Goal: Complete application form: Complete application form

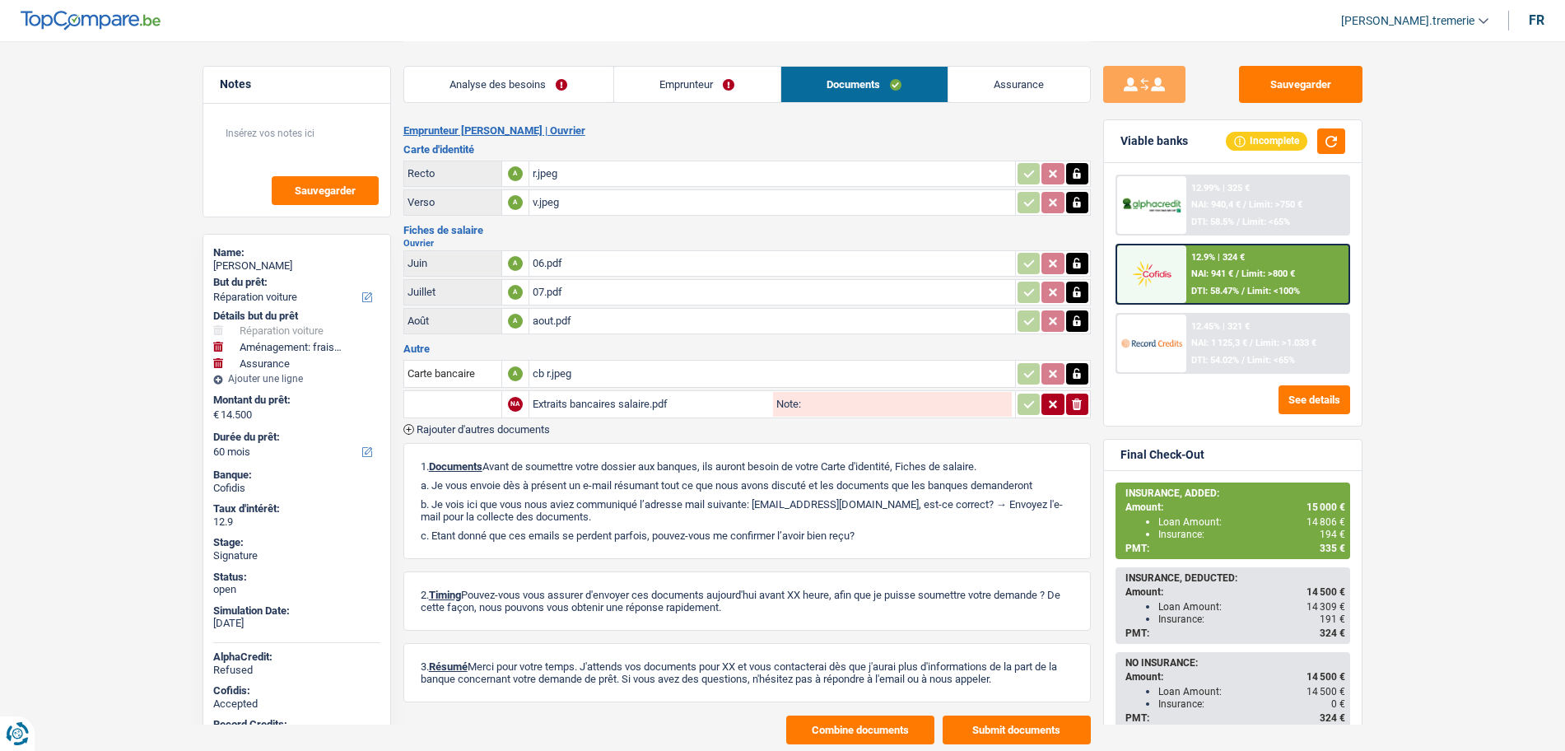
select select "carRepair"
select select "movingOrInstallation"
select select "insurance"
select select "60"
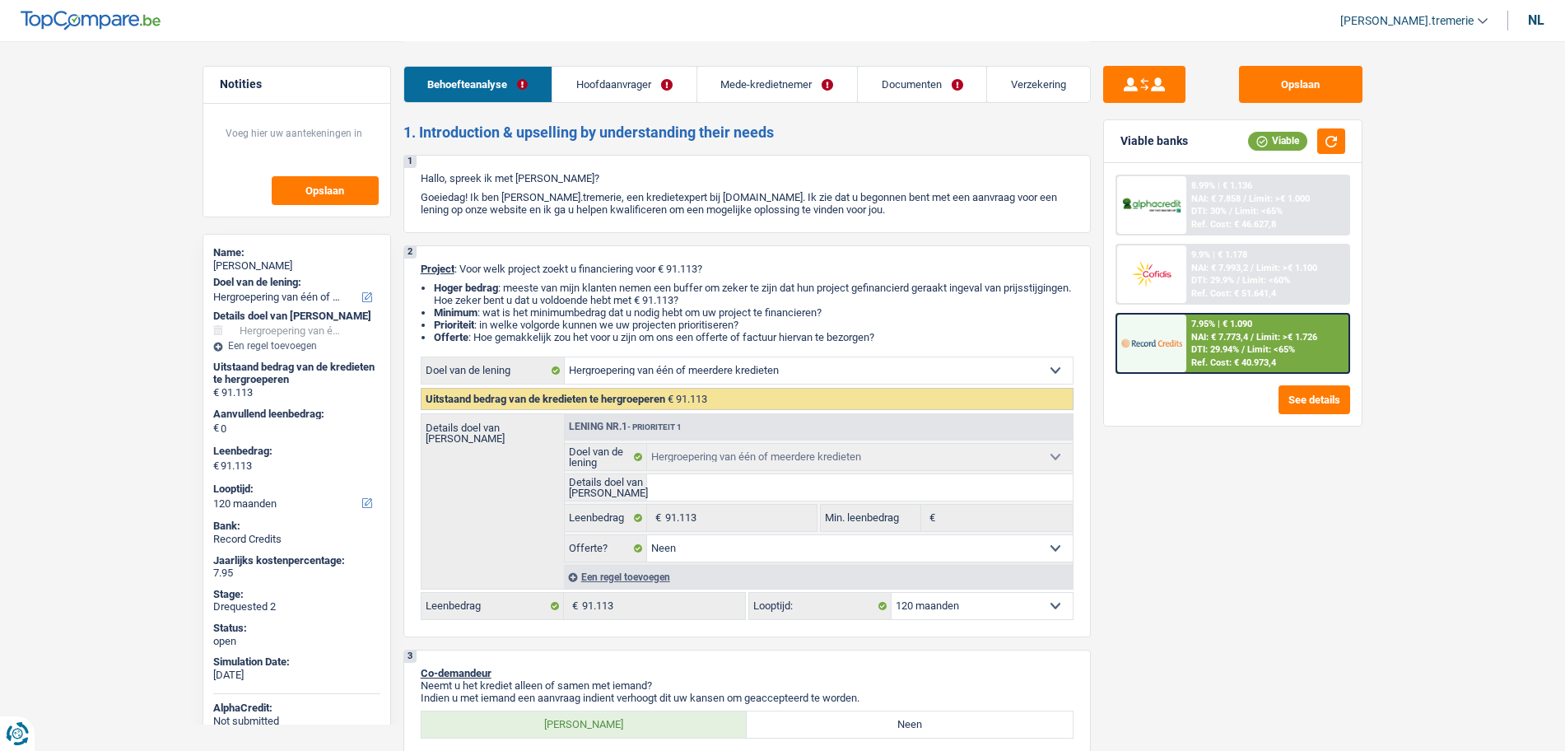
select select "refinancing"
select select "120"
select select "refinancing"
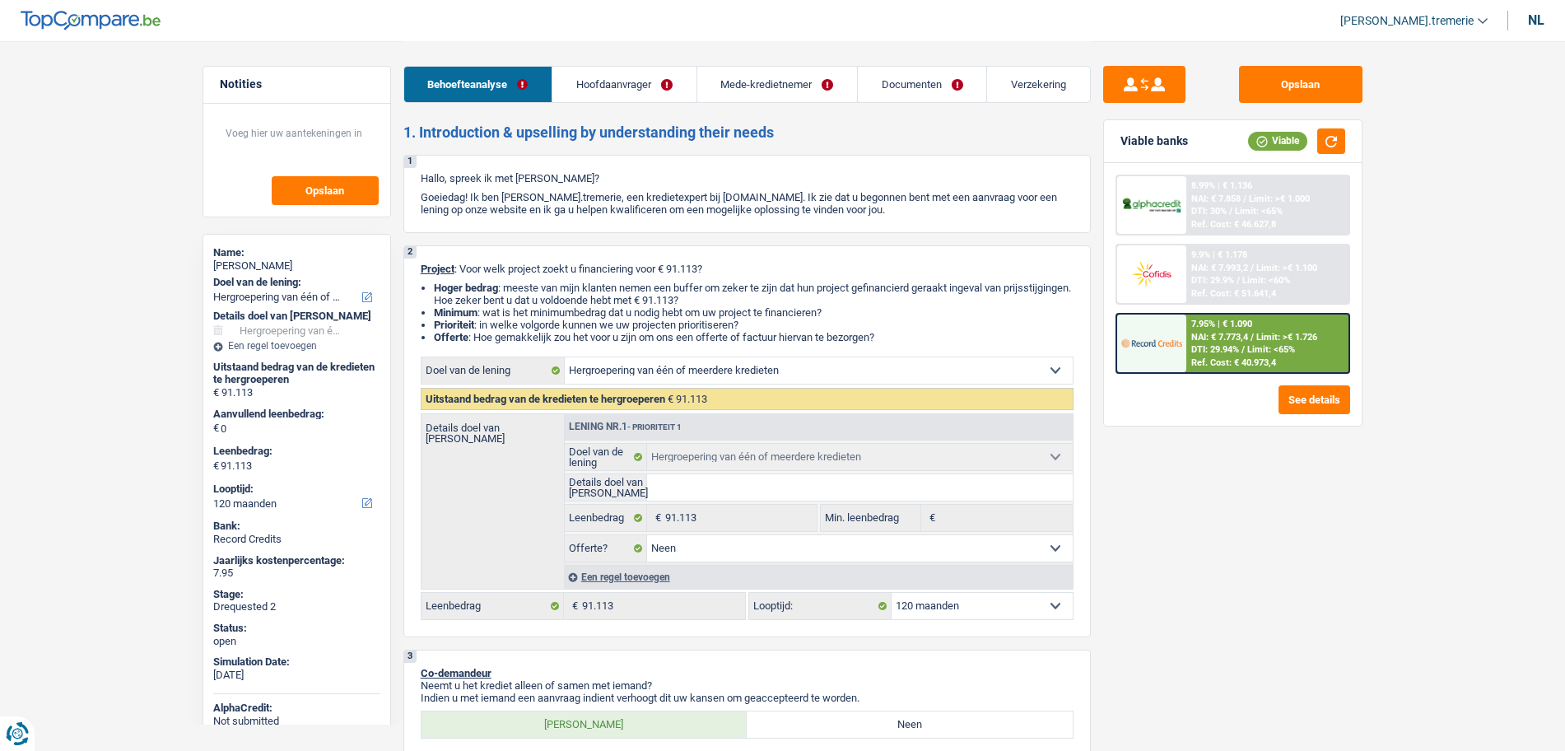
select select "false"
select select "120"
select select "independent"
select select "publicEmployee"
select select "familyAllowances"
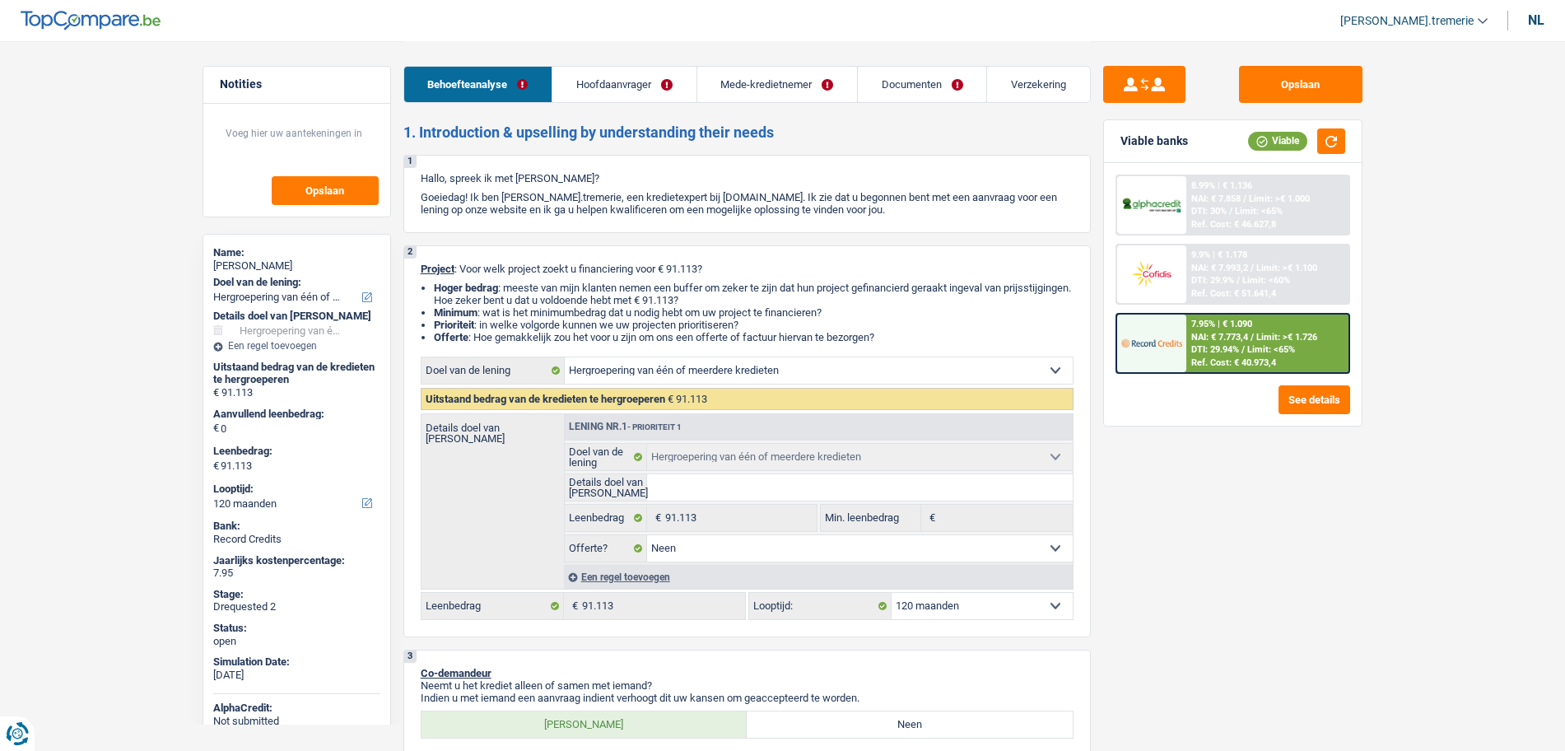
select select "netSalary"
select select "mealVouchers"
select select "ownerWithMortgage"
select select "mortgage"
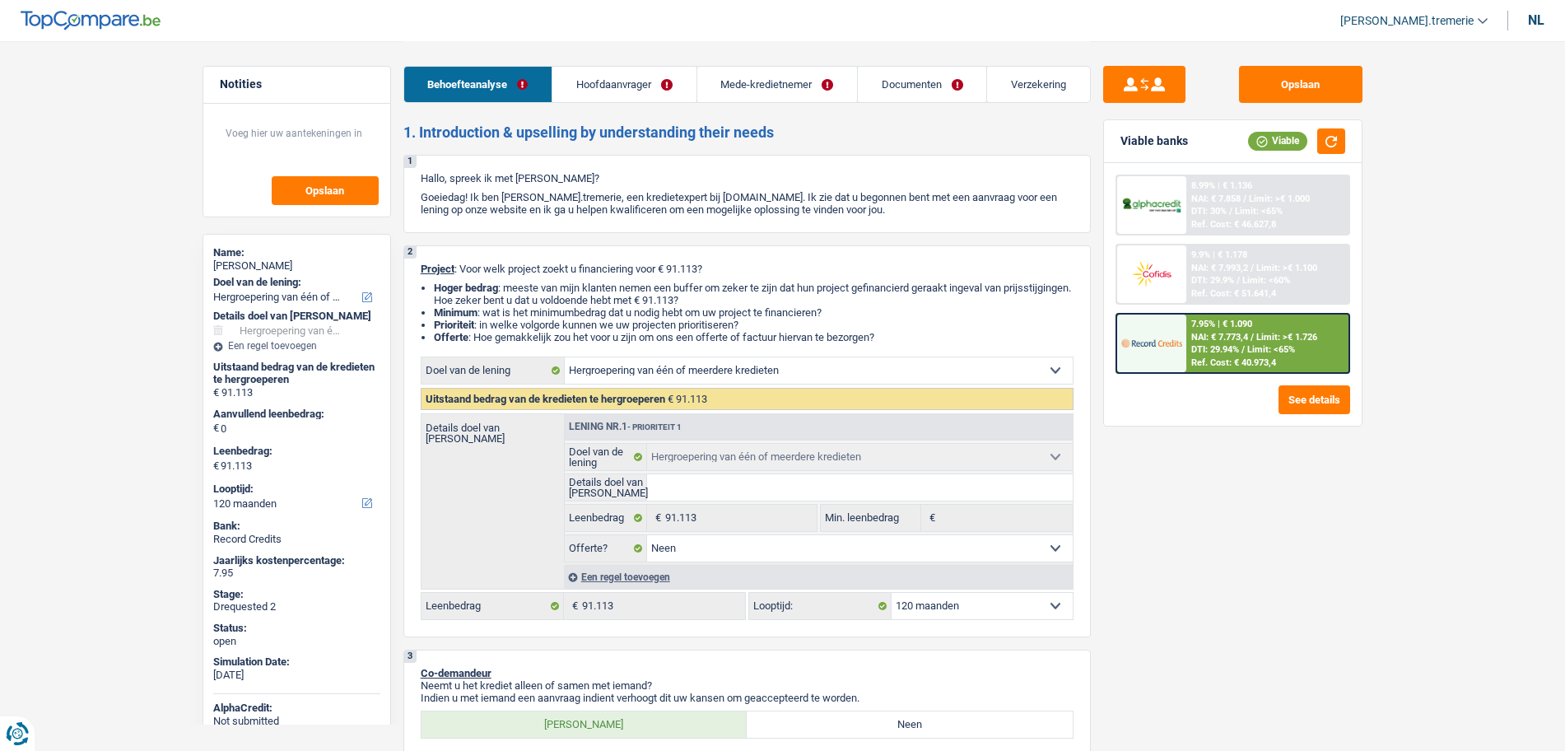
select select "240"
select select "renovationLoan"
select select "120"
select select "carLoan"
select select "84"
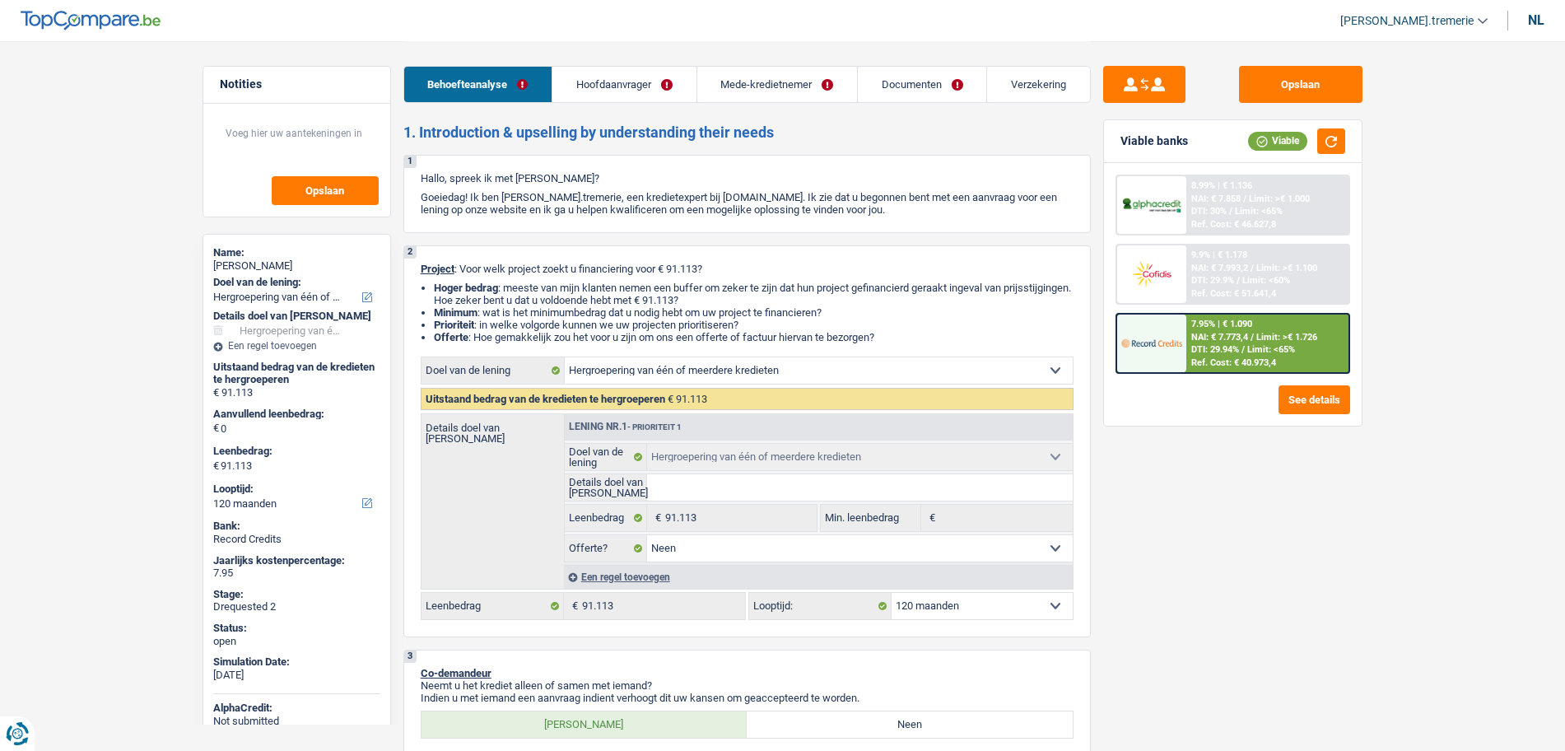
select select "carLoan"
select select "60"
select select "renovationLoan"
select select "60"
select select "renovationLoan"
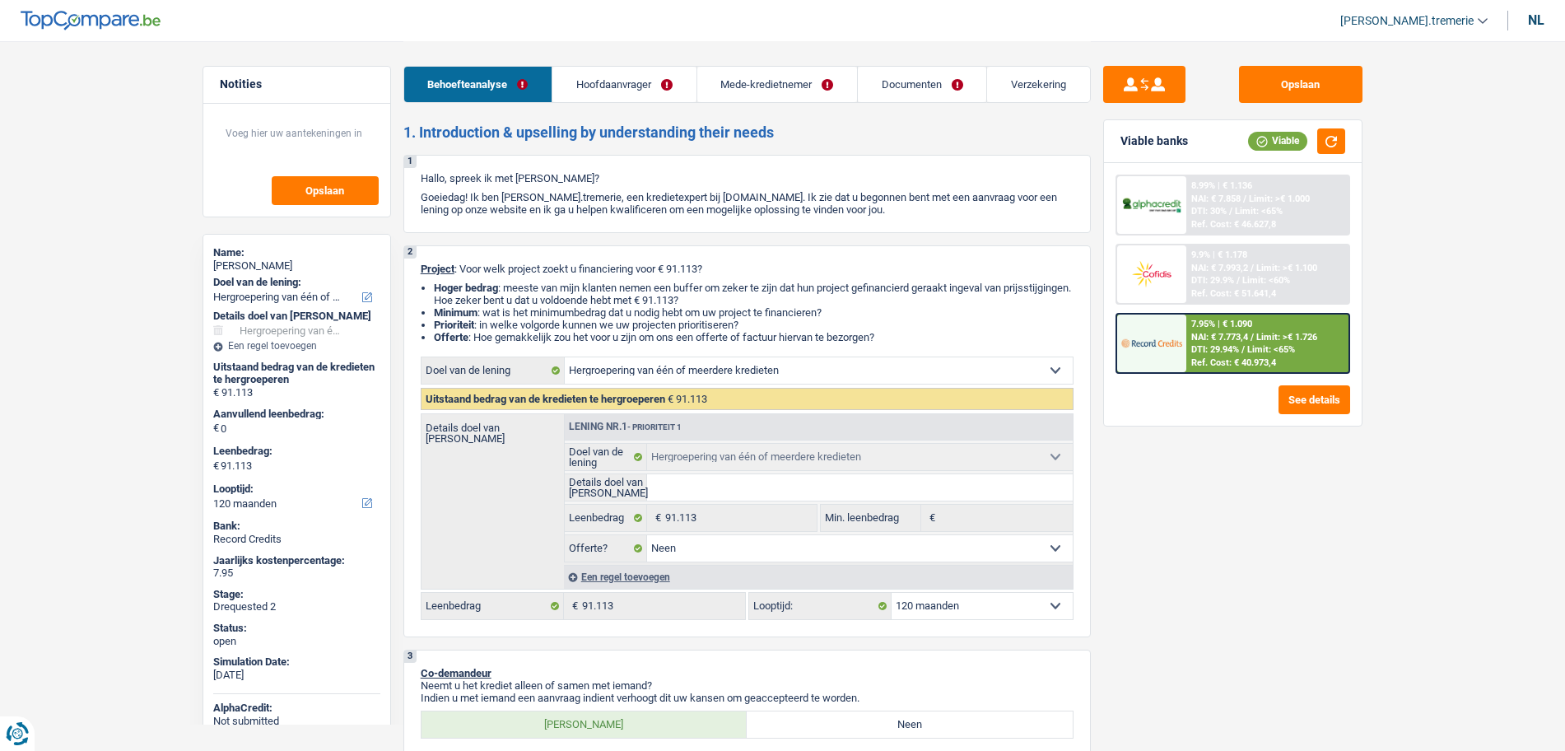
select select "60"
select select "renovationLoan"
select select "120"
select select "cardOrCredit"
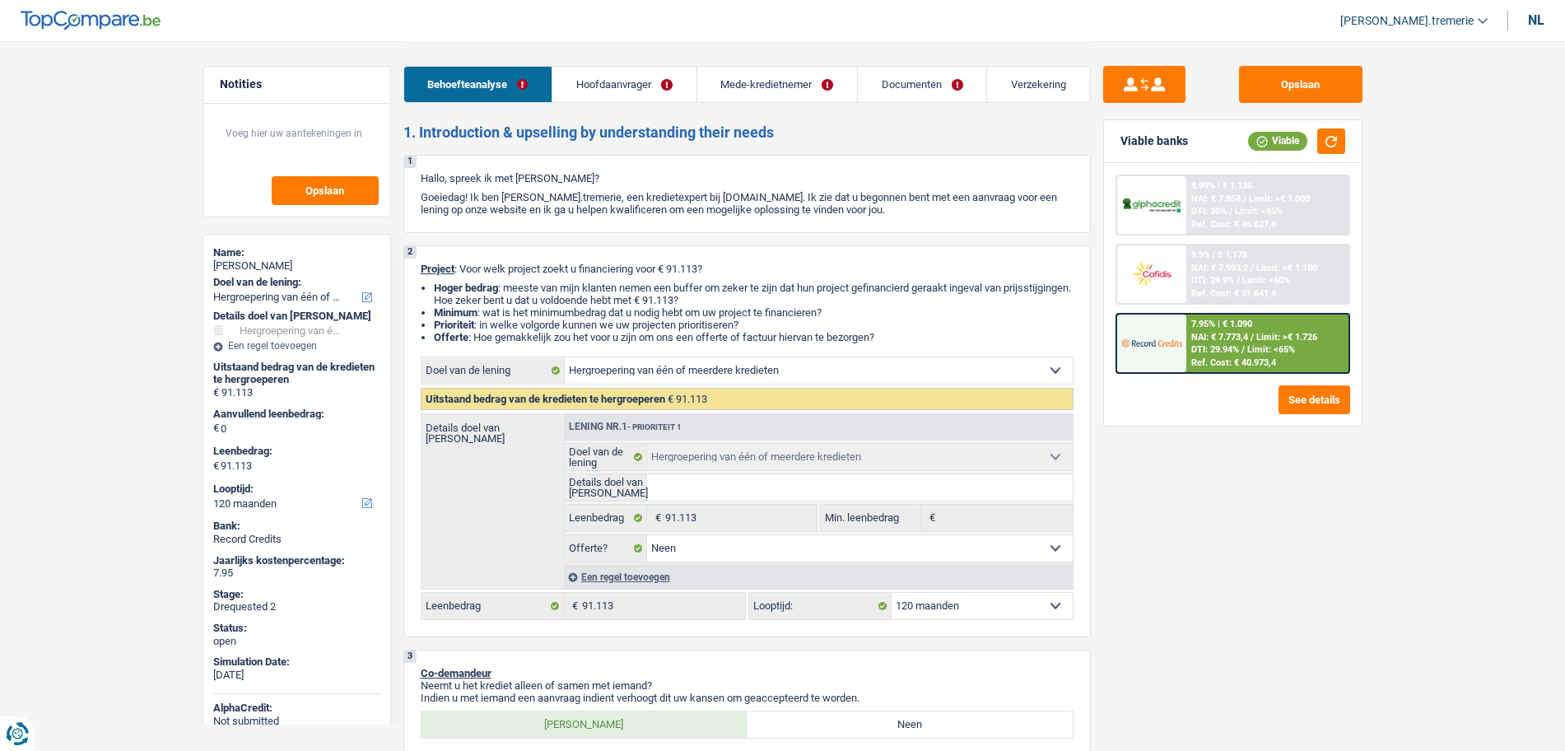
select select "refinancing"
select select "false"
select select "120"
click at [1031, 79] on link "Verzekering" at bounding box center [1038, 84] width 102 height 35
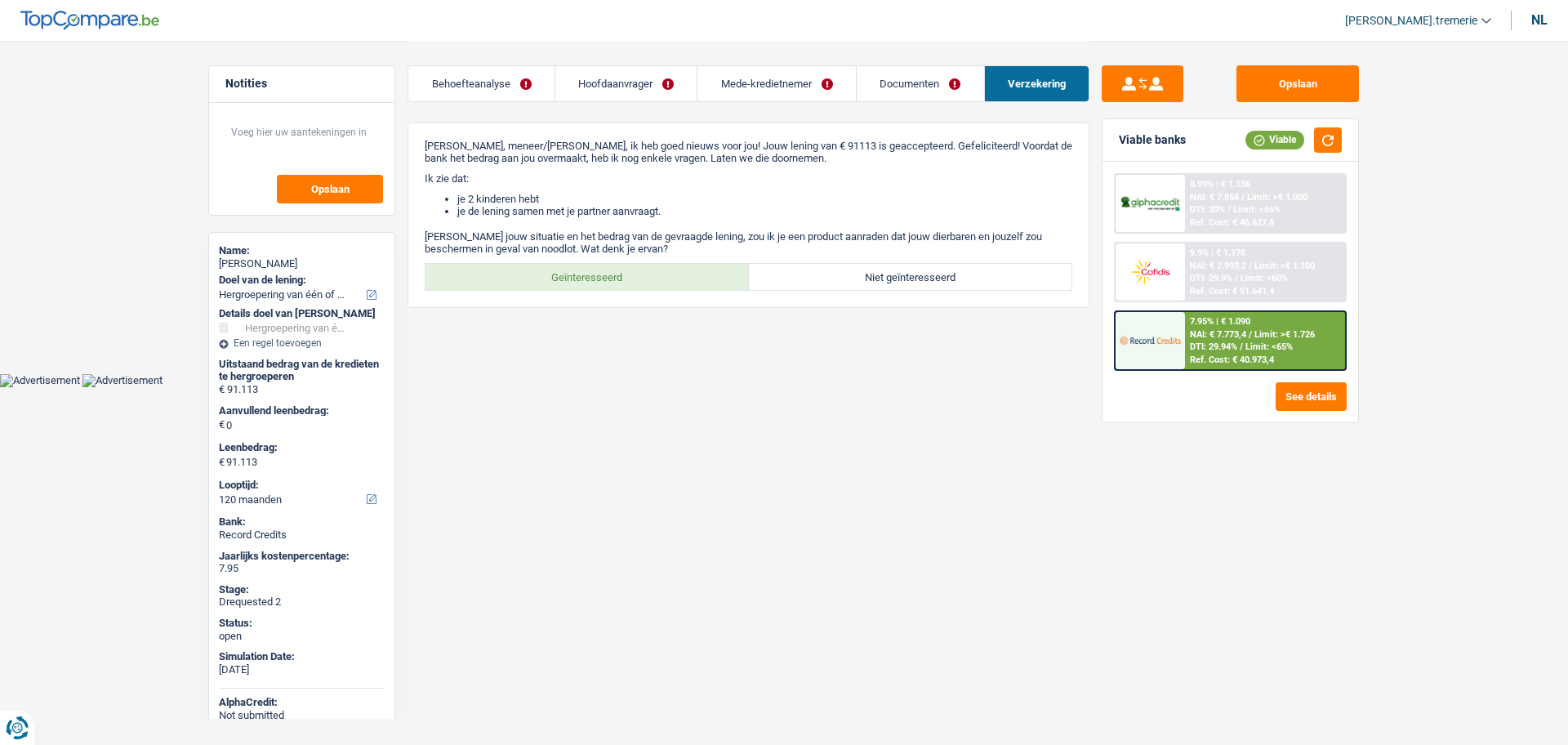
drag, startPoint x: 1538, startPoint y: 22, endPoint x: 1436, endPoint y: 40, distance: 103.6
click at [1538, 22] on div "nl" at bounding box center [1539, 20] width 16 height 16
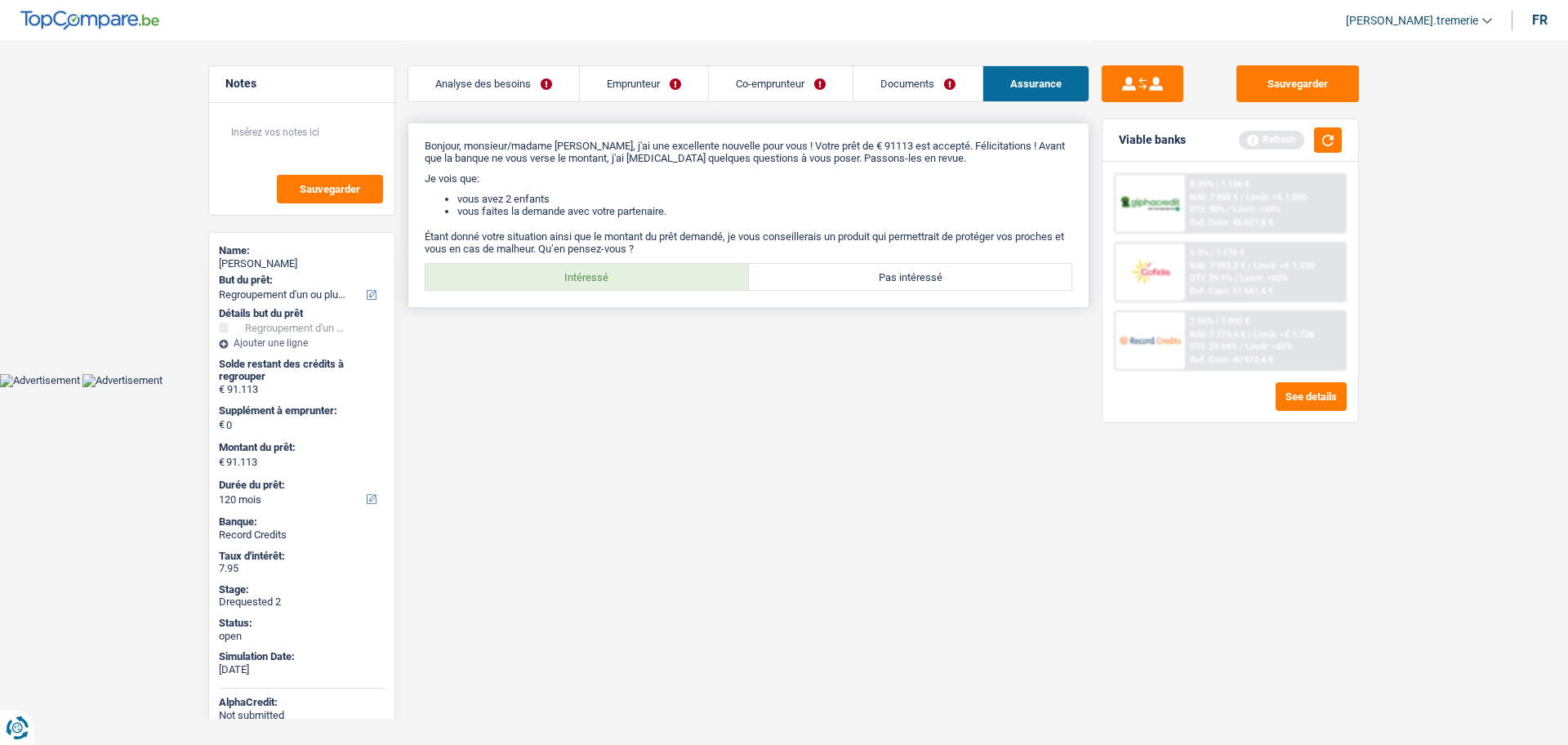
click at [608, 279] on label "Intéressé" at bounding box center [588, 277] width 324 height 26
click at [608, 279] on input "Intéressé" at bounding box center [588, 277] width 324 height 26
radio input "true"
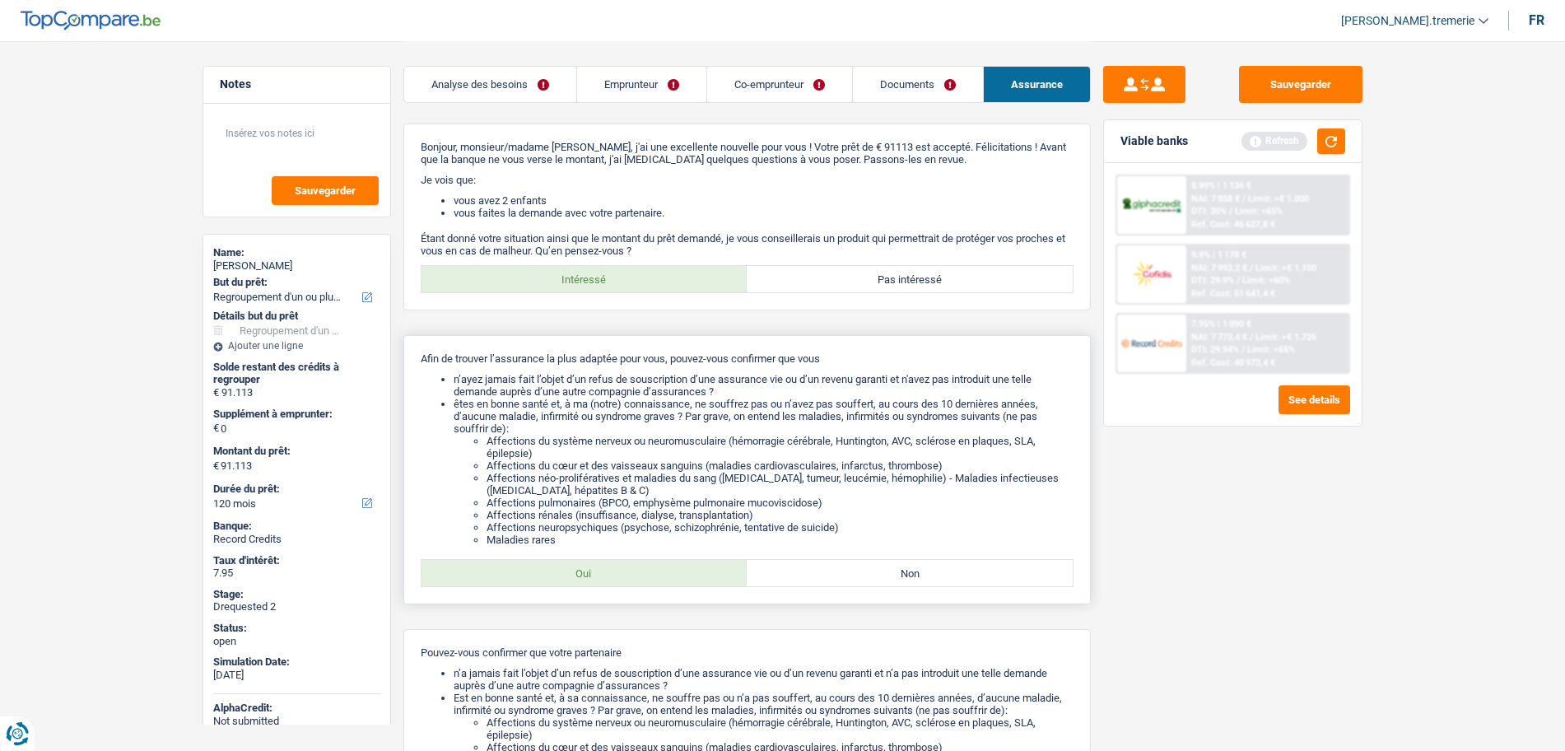
click at [618, 575] on label "Oui" at bounding box center [584, 573] width 326 height 26
click at [618, 575] on input "Oui" at bounding box center [584, 573] width 326 height 26
radio input "true"
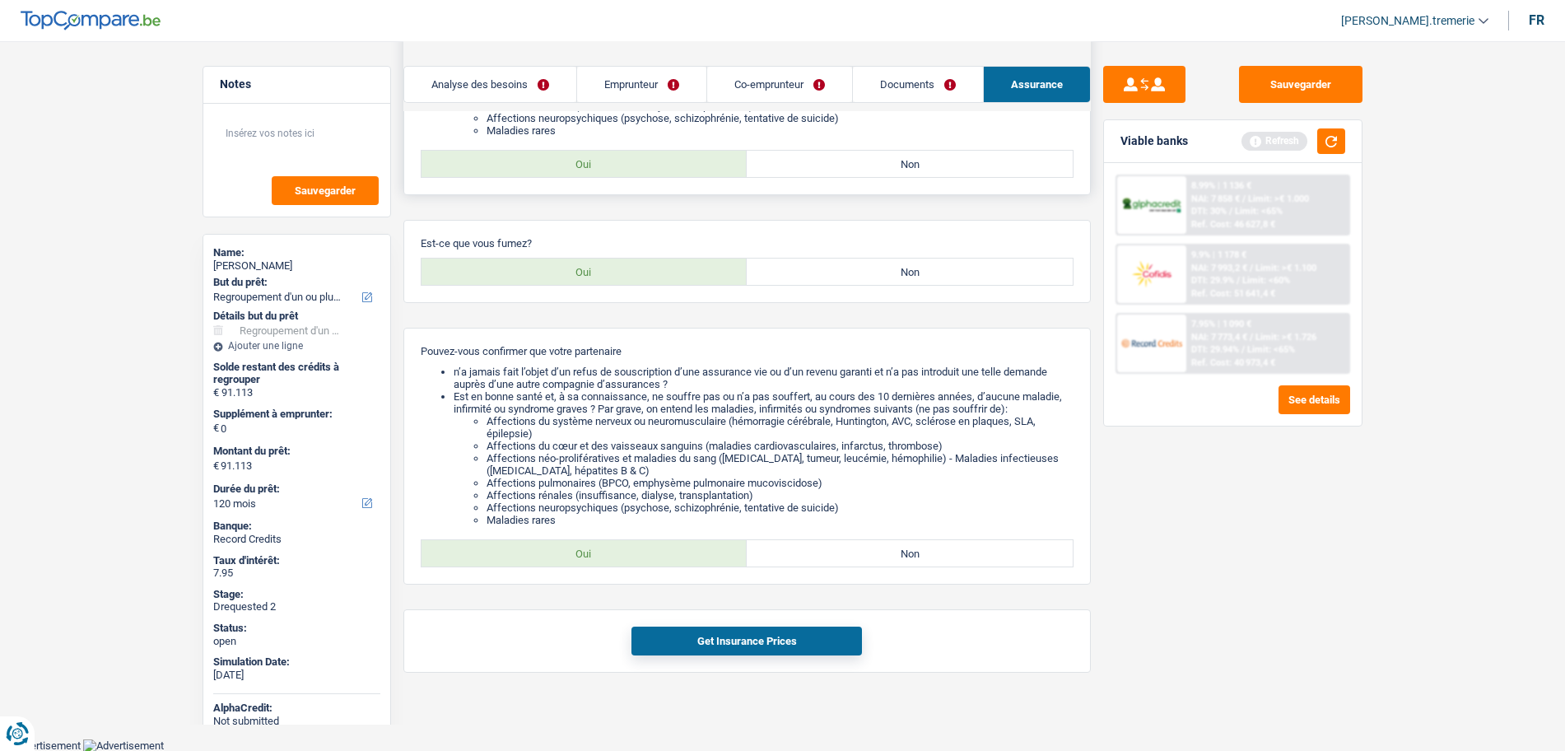
scroll to position [407, 0]
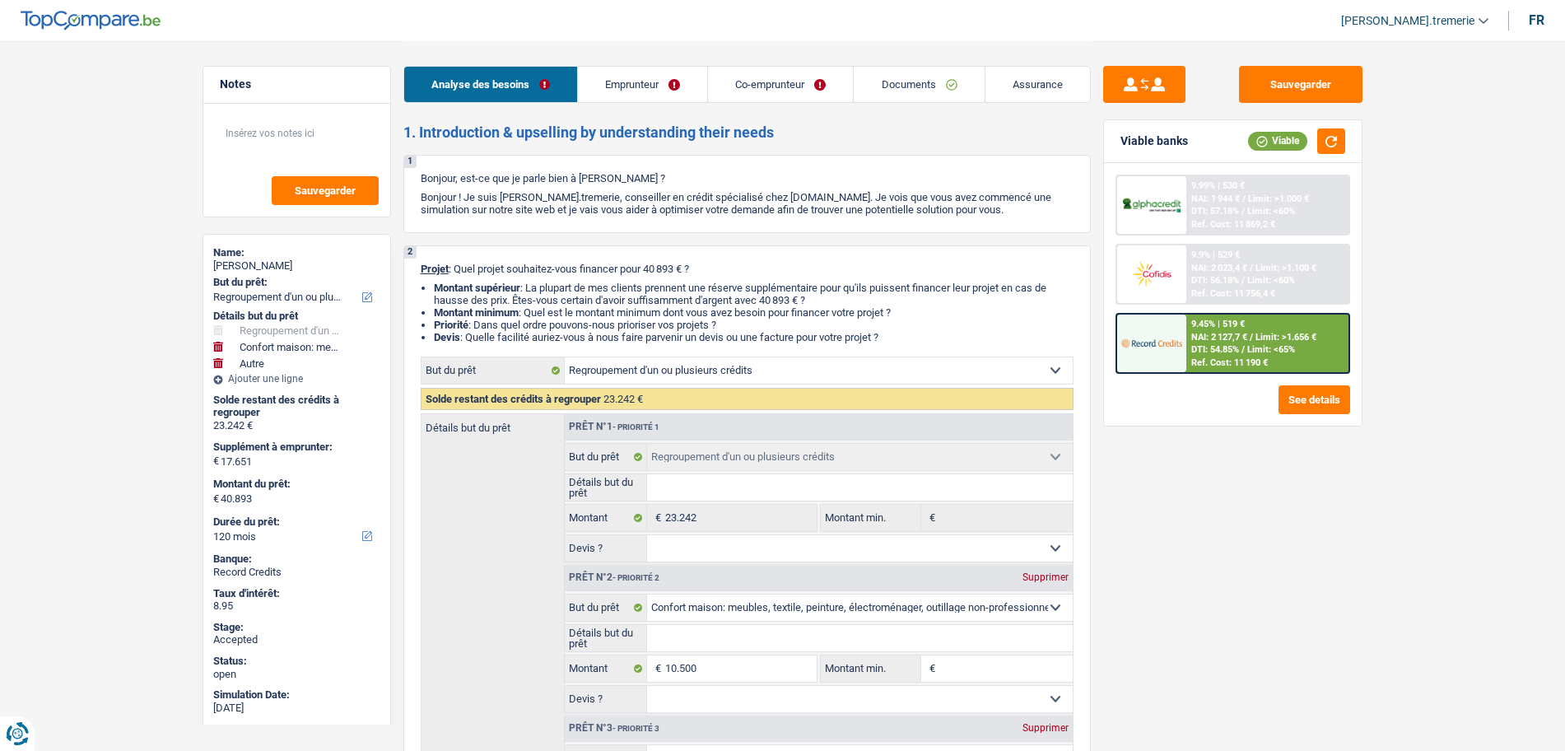
select select "refinancing"
select select "household"
select select "other"
select select "120"
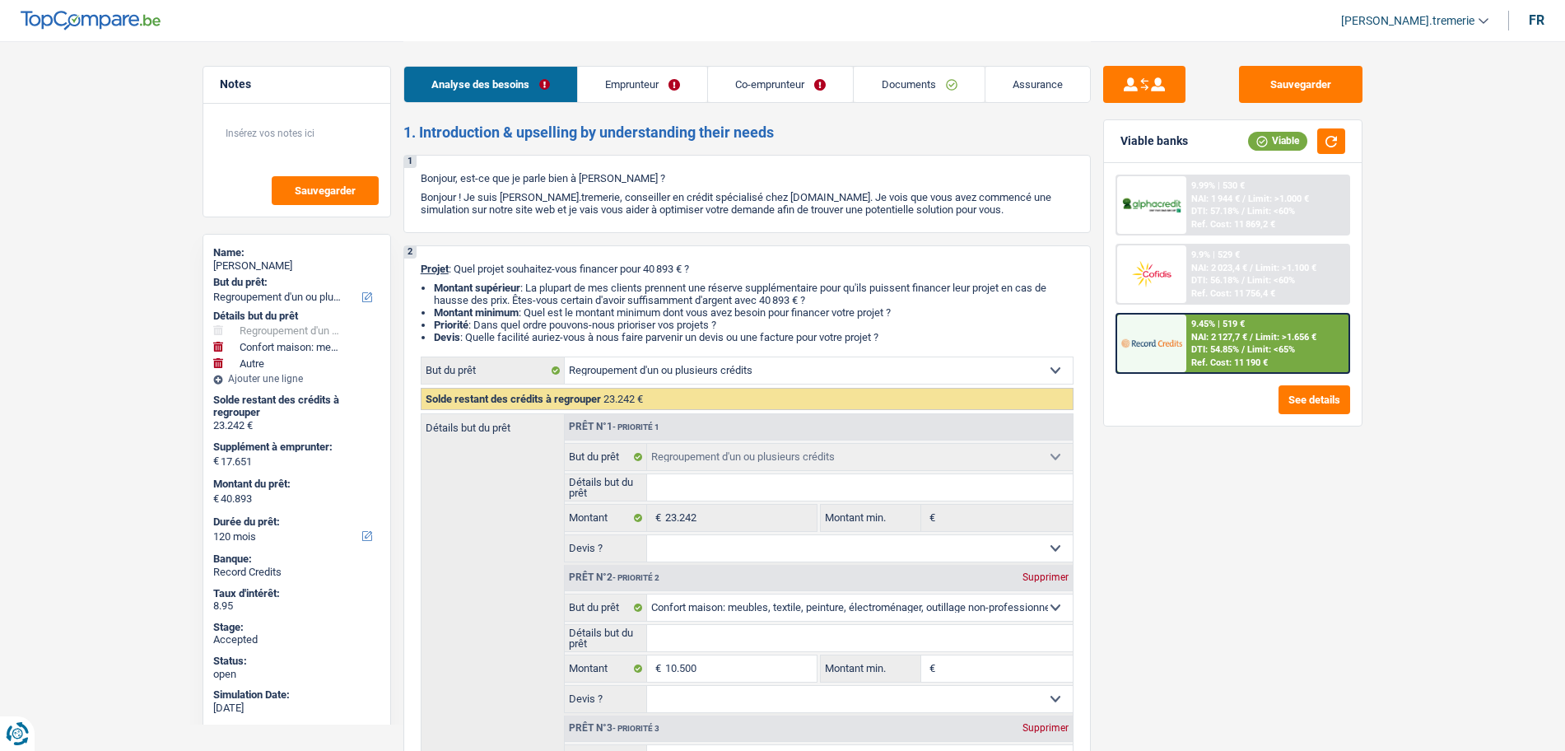
select select "refinancing"
select select "household"
select select "other"
select select "120"
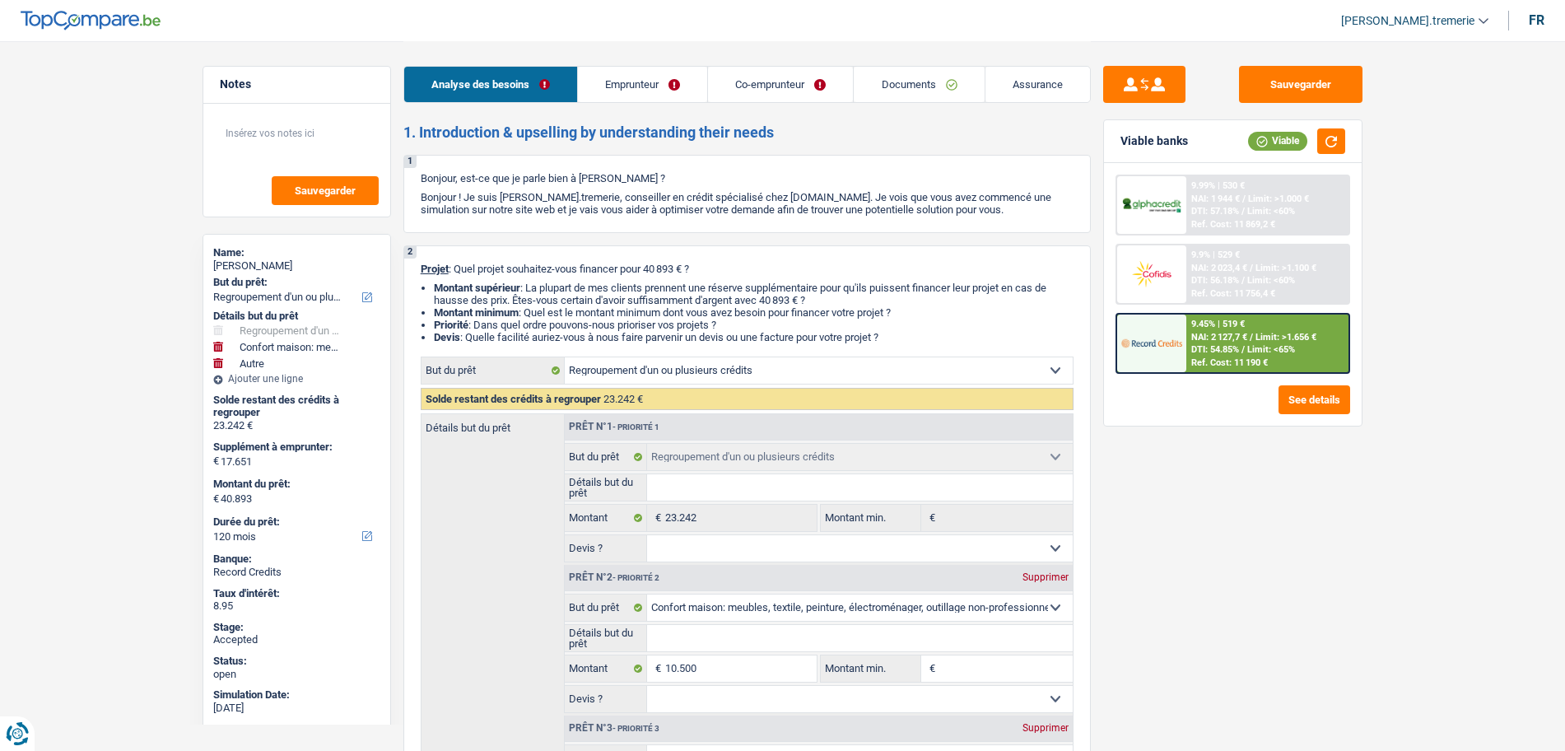
select select "publicEmployee"
select select "worker"
select select "familyAllowances"
select select "netSalary"
select select "mealVouchers"
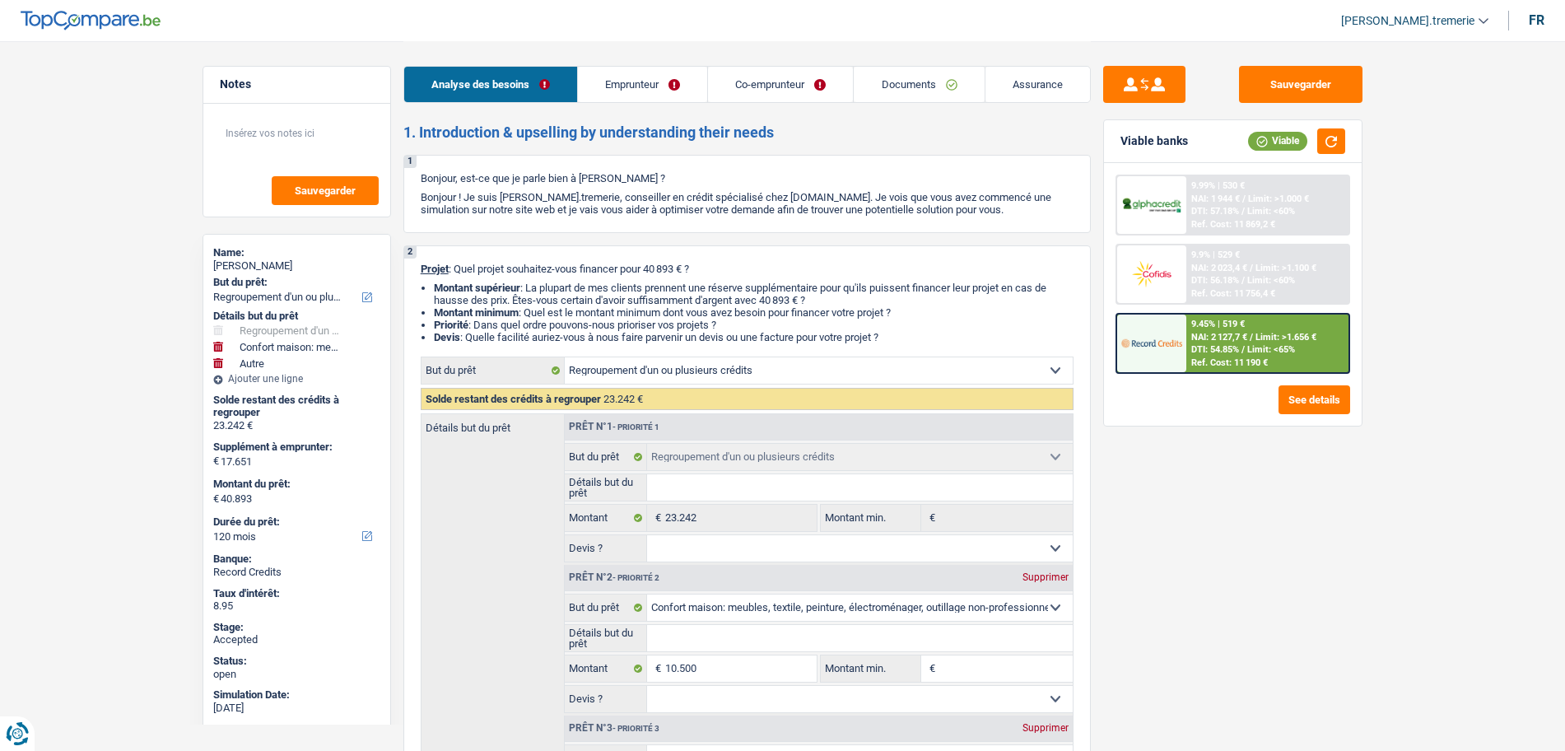
select select "netSalary"
select select "ownerWithMortgage"
select select "mortgage"
select select "240"
select select "carLoan"
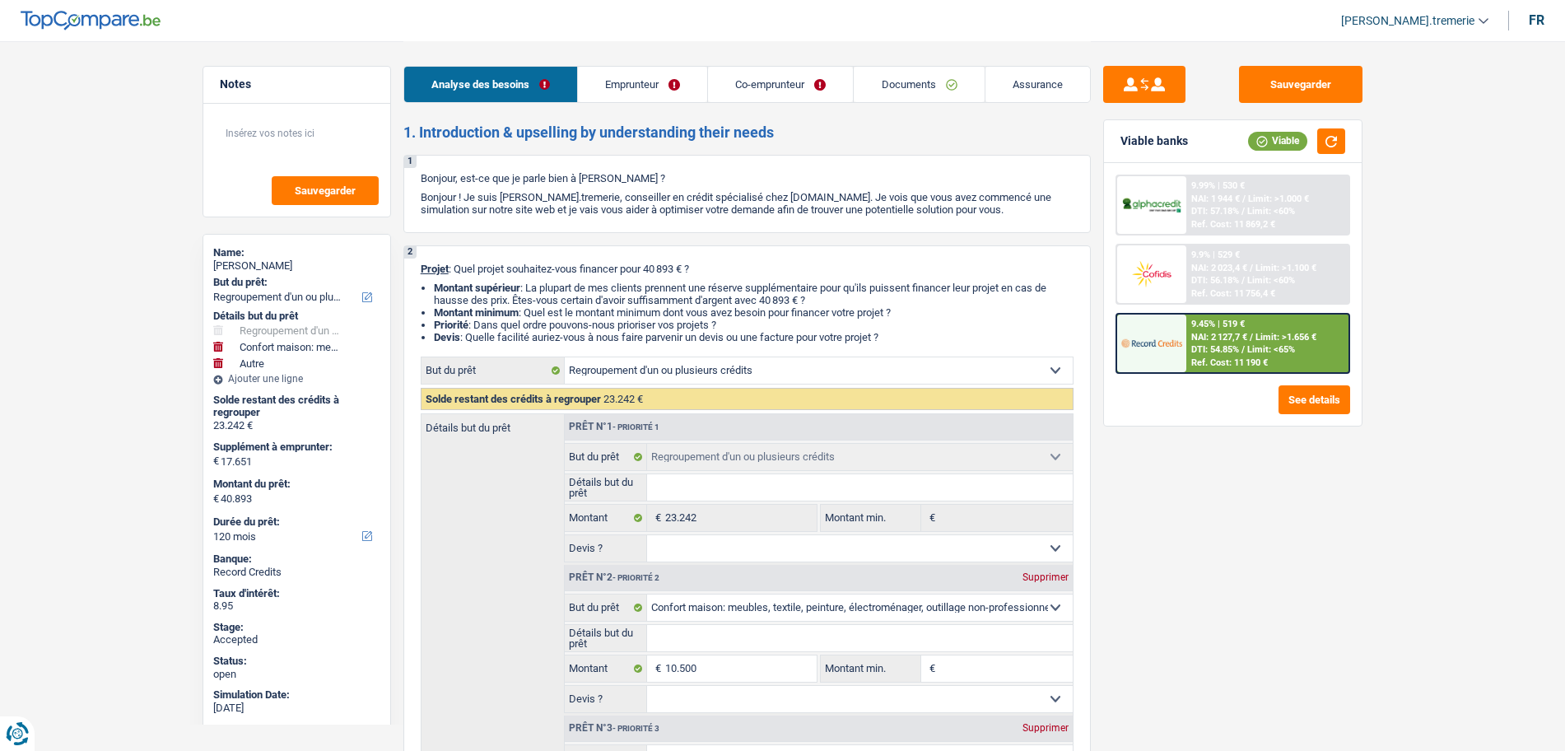
select select "72"
select select "personalLoan"
select select "other"
select select "48"
select select "cardOrCredit"
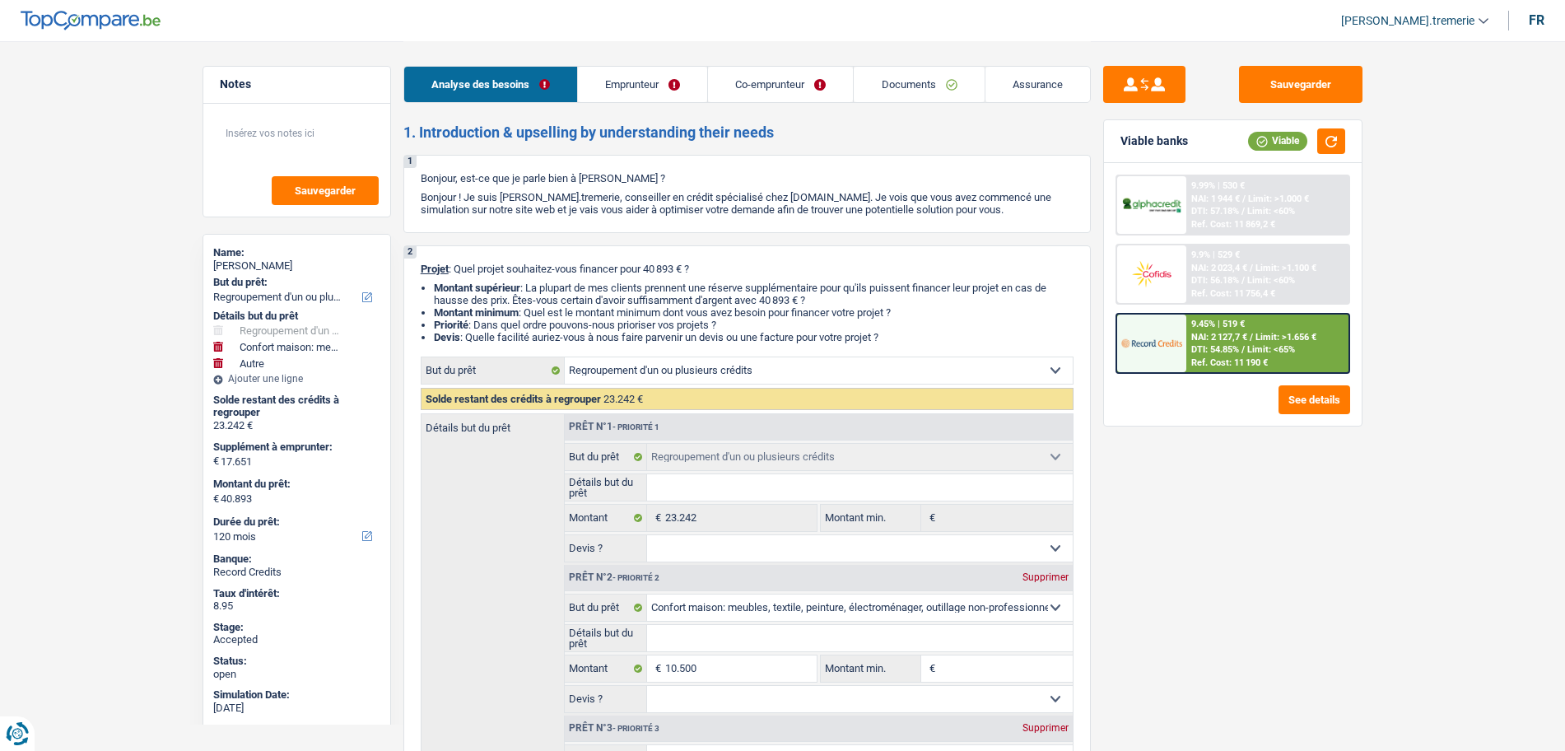
select select "cardOrCredit"
select select "refinancing"
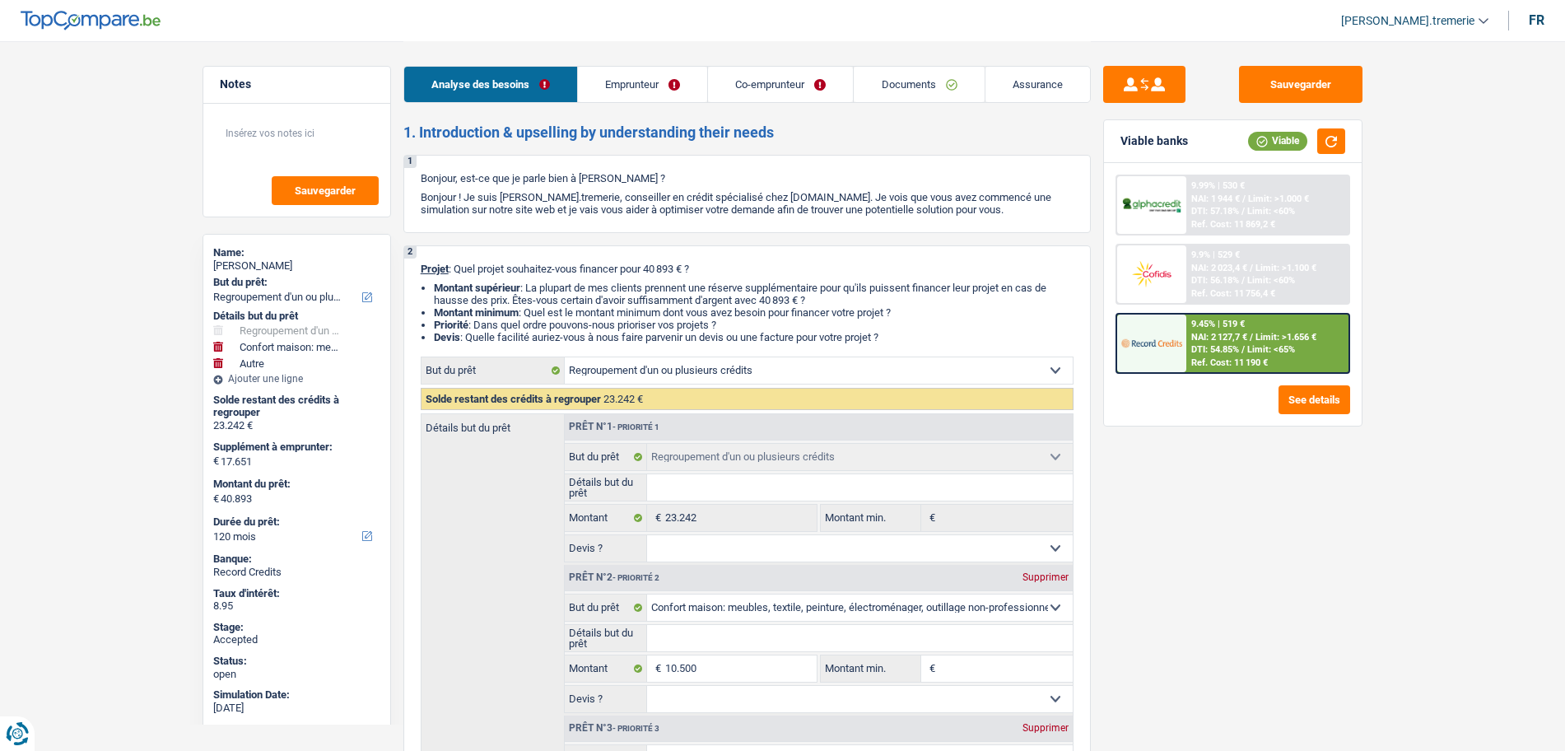
select select "household"
select select "other"
select select "120"
drag, startPoint x: 0, startPoint y: 0, endPoint x: 1034, endPoint y: 90, distance: 1037.8
click at [1034, 90] on link "Assurance" at bounding box center [1037, 84] width 105 height 35
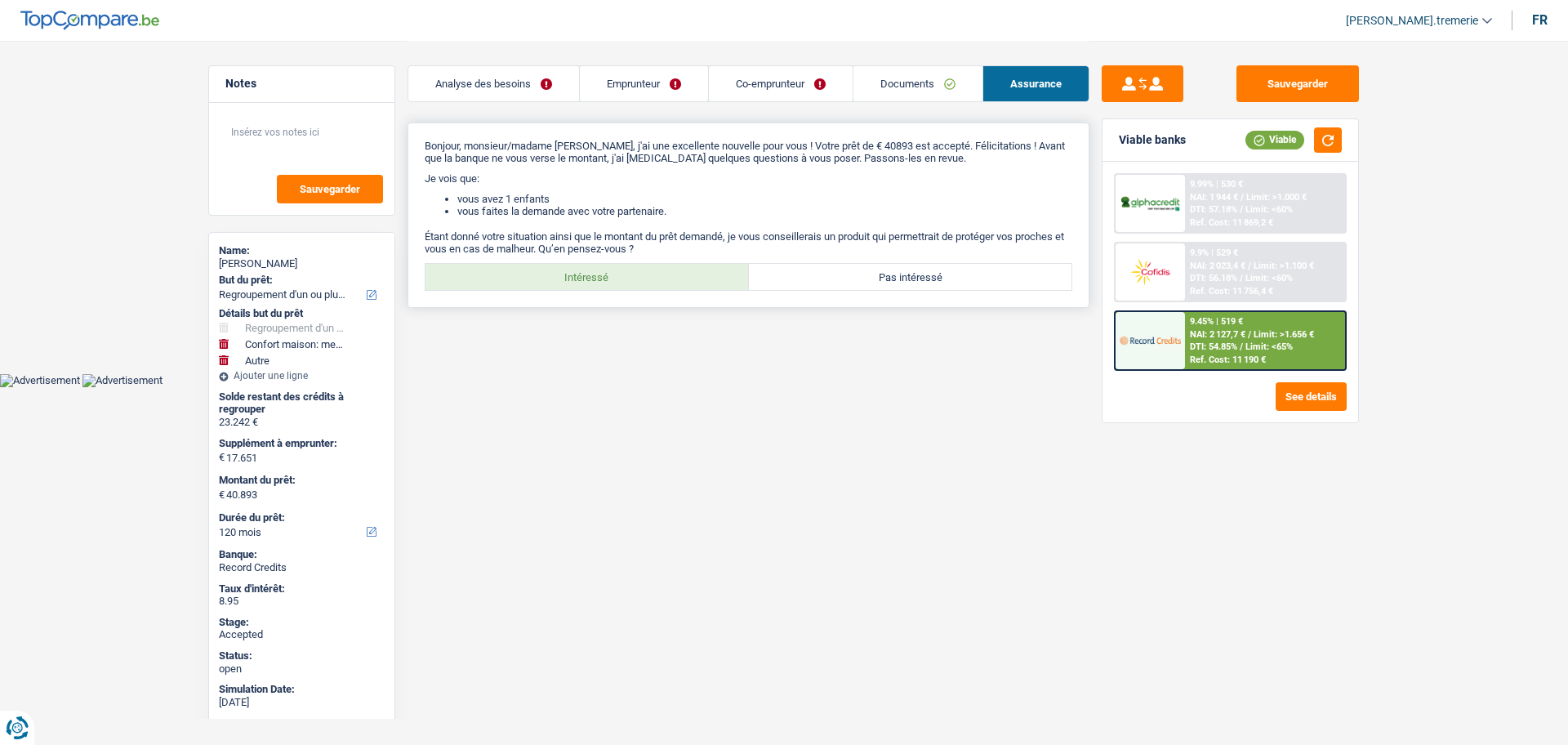
click at [616, 278] on label "Intéressé" at bounding box center [588, 277] width 324 height 26
click at [616, 278] on input "Intéressé" at bounding box center [588, 277] width 324 height 26
radio input "true"
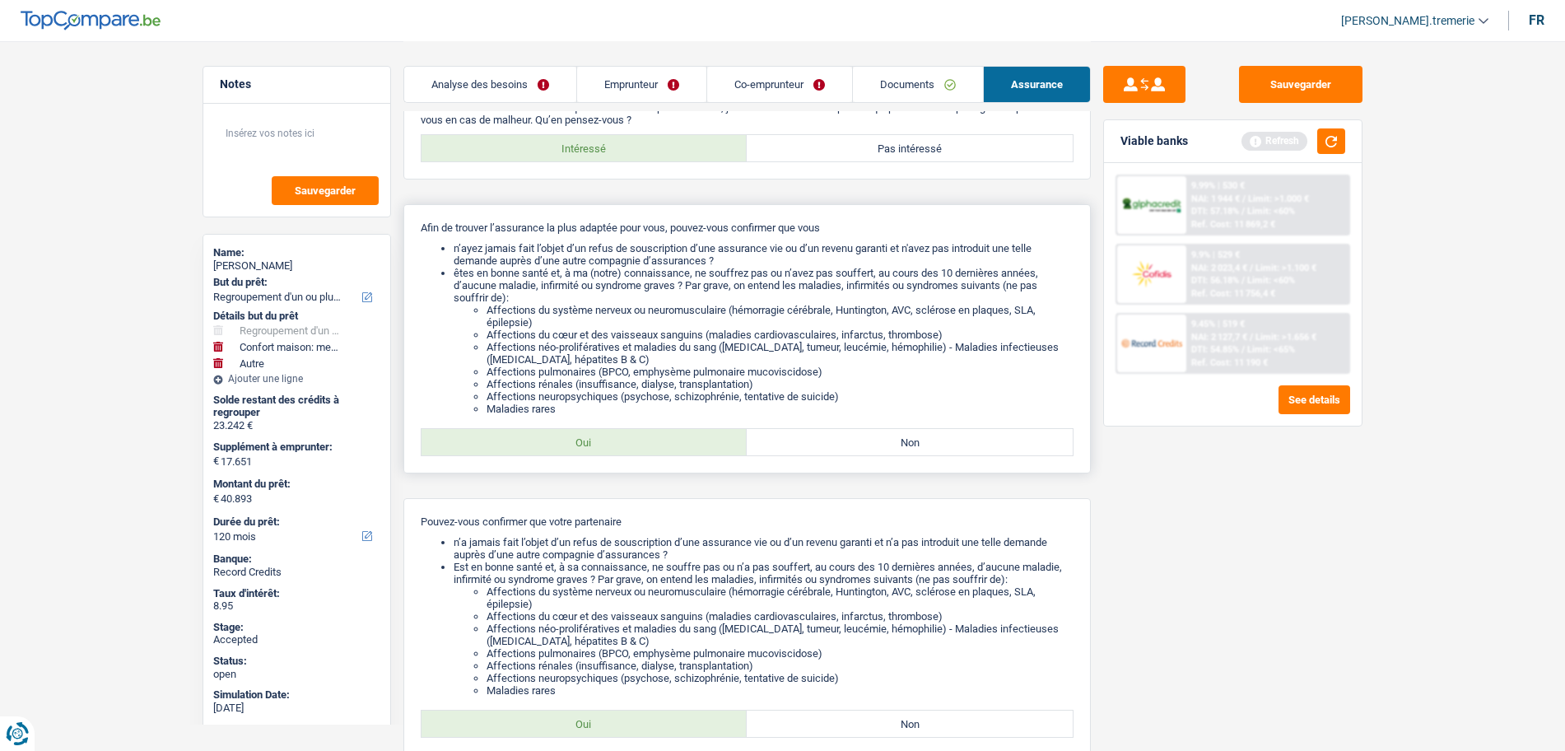
scroll to position [132, 0]
click at [670, 454] on div "Oui Non Tous les champs sont obligatoires. Veuillez sélectionner une option" at bounding box center [747, 441] width 653 height 28
click at [638, 435] on label "Oui" at bounding box center [584, 441] width 326 height 26
click at [638, 435] on input "Oui" at bounding box center [584, 441] width 326 height 26
radio input "true"
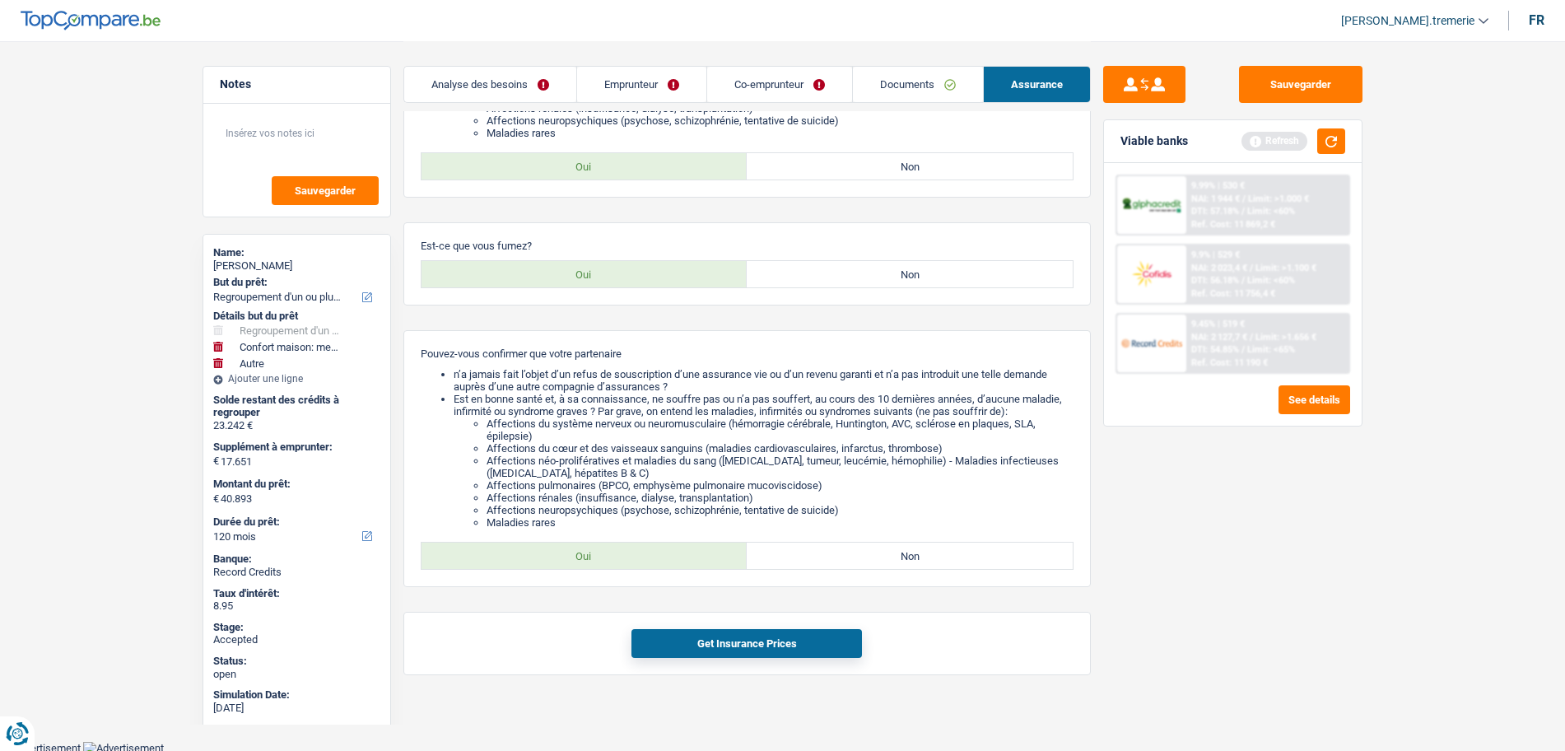
scroll to position [407, 0]
click at [564, 272] on label "Oui" at bounding box center [584, 273] width 326 height 26
click at [564, 272] on input "Oui" at bounding box center [584, 273] width 326 height 26
radio input "true"
click at [535, 555] on label "Oui" at bounding box center [584, 555] width 326 height 26
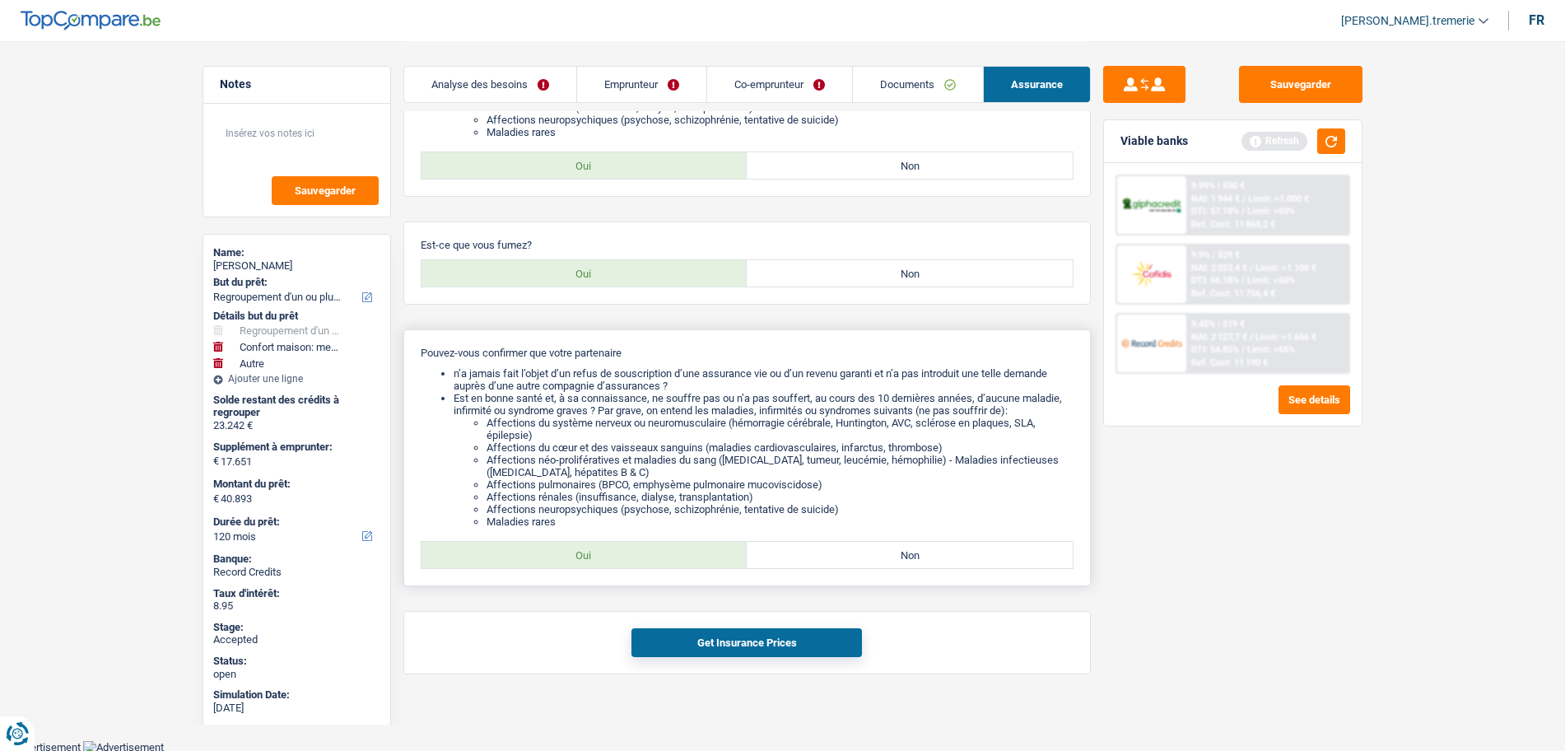
click at [535, 555] on input "Oui" at bounding box center [584, 555] width 326 height 26
radio input "true"
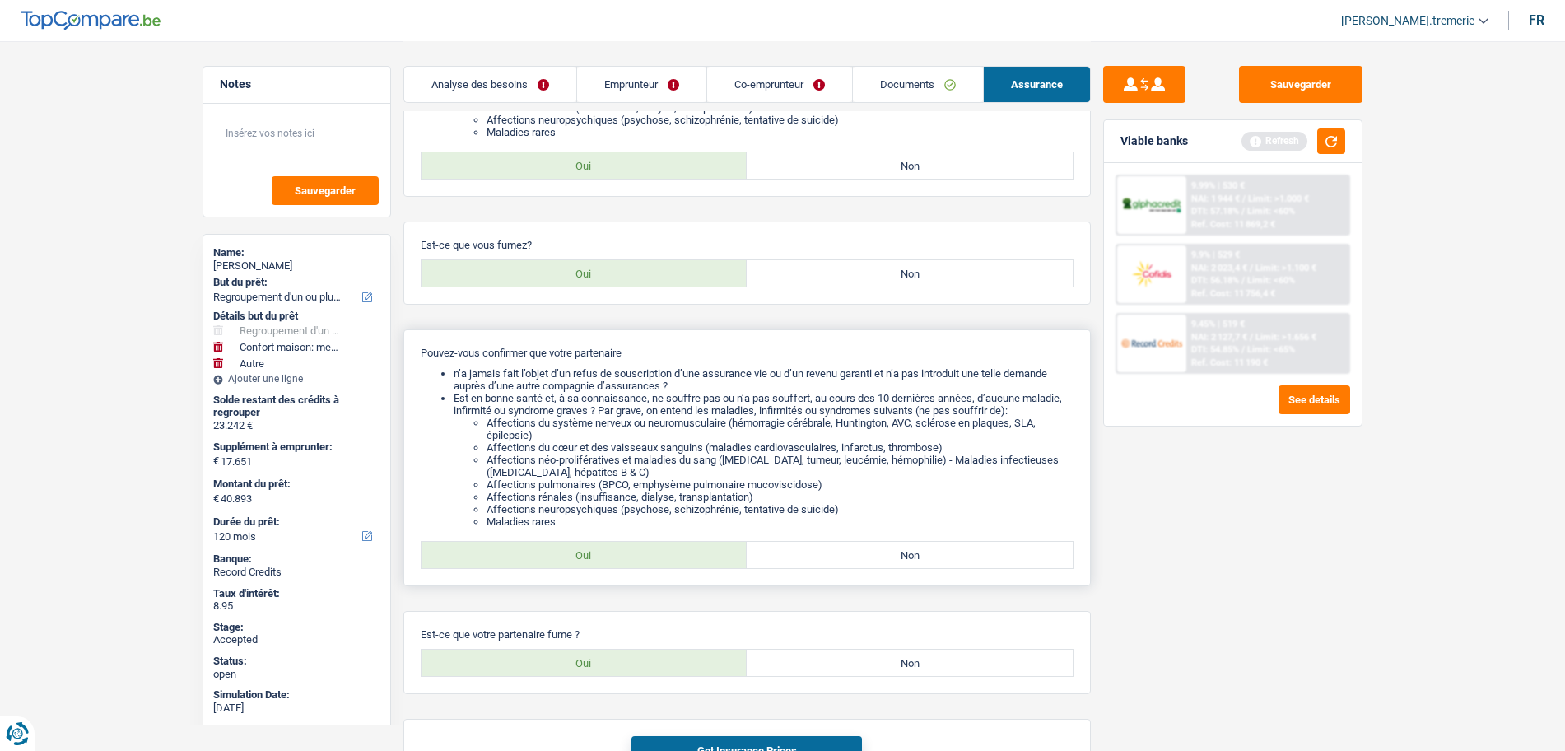
scroll to position [517, 0]
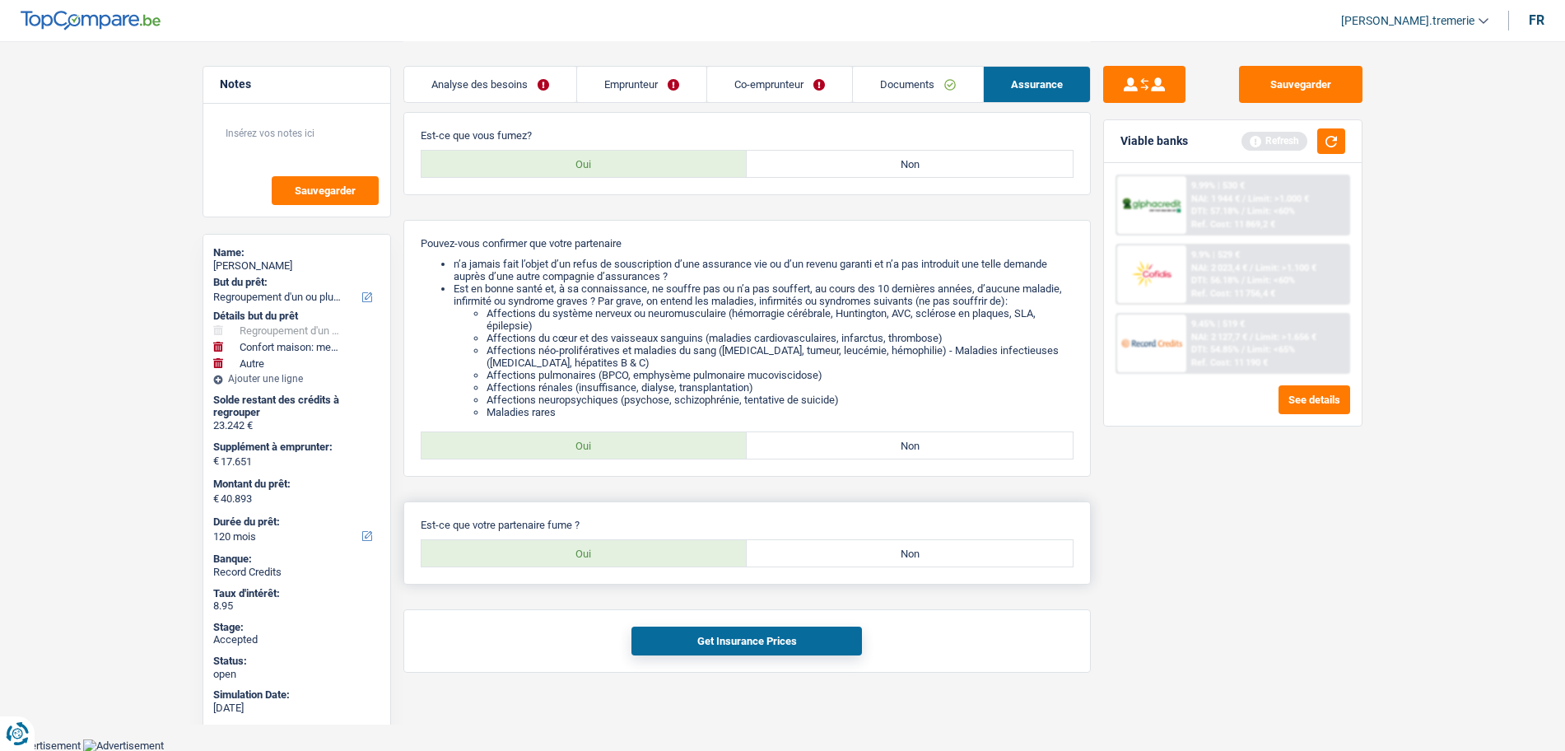
click at [563, 552] on label "Oui" at bounding box center [584, 553] width 326 height 26
click at [563, 552] on input "Oui" at bounding box center [584, 553] width 326 height 26
radio input "true"
click at [669, 635] on button "Get Insurance Prices" at bounding box center [746, 640] width 230 height 29
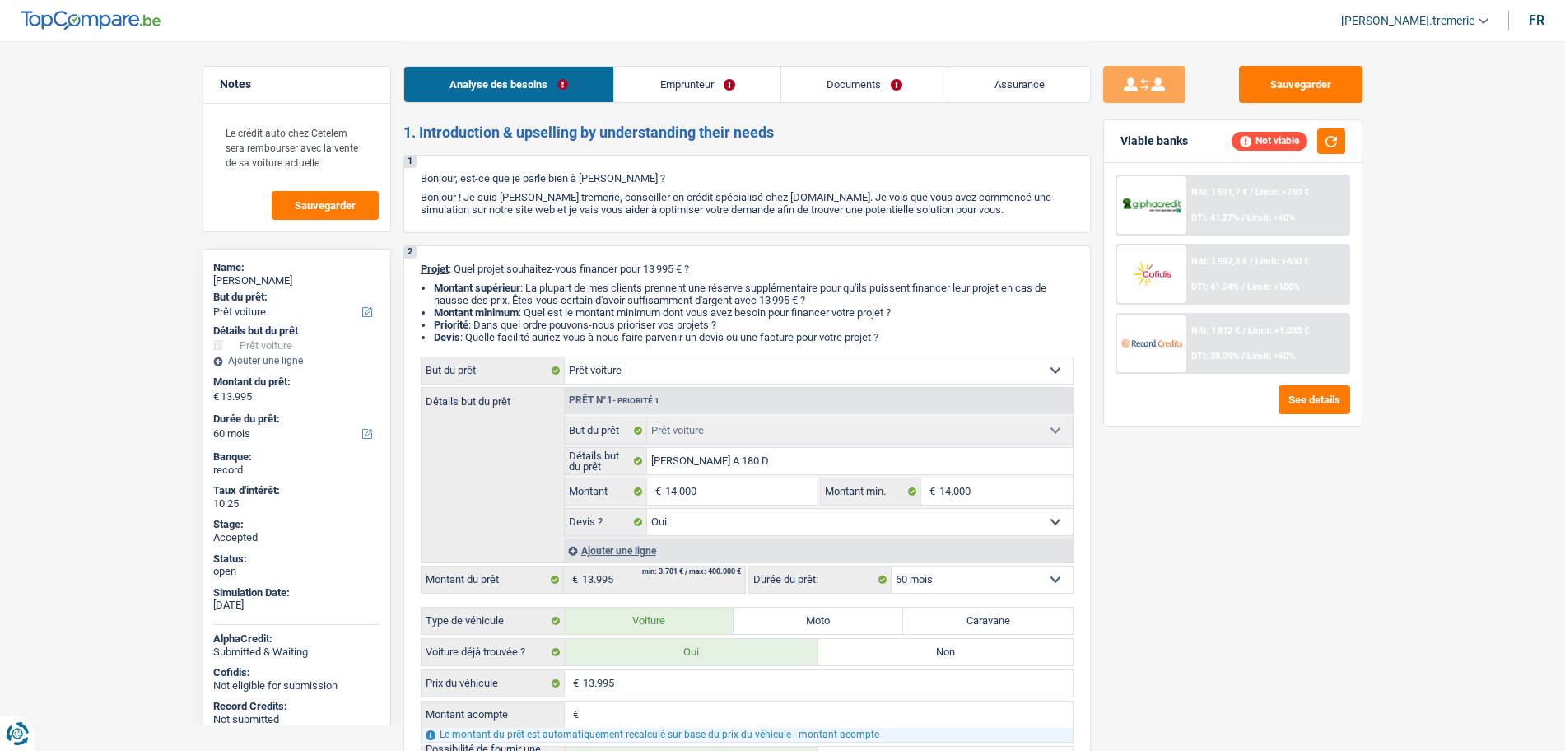
select select "car"
select select "60"
select select "car"
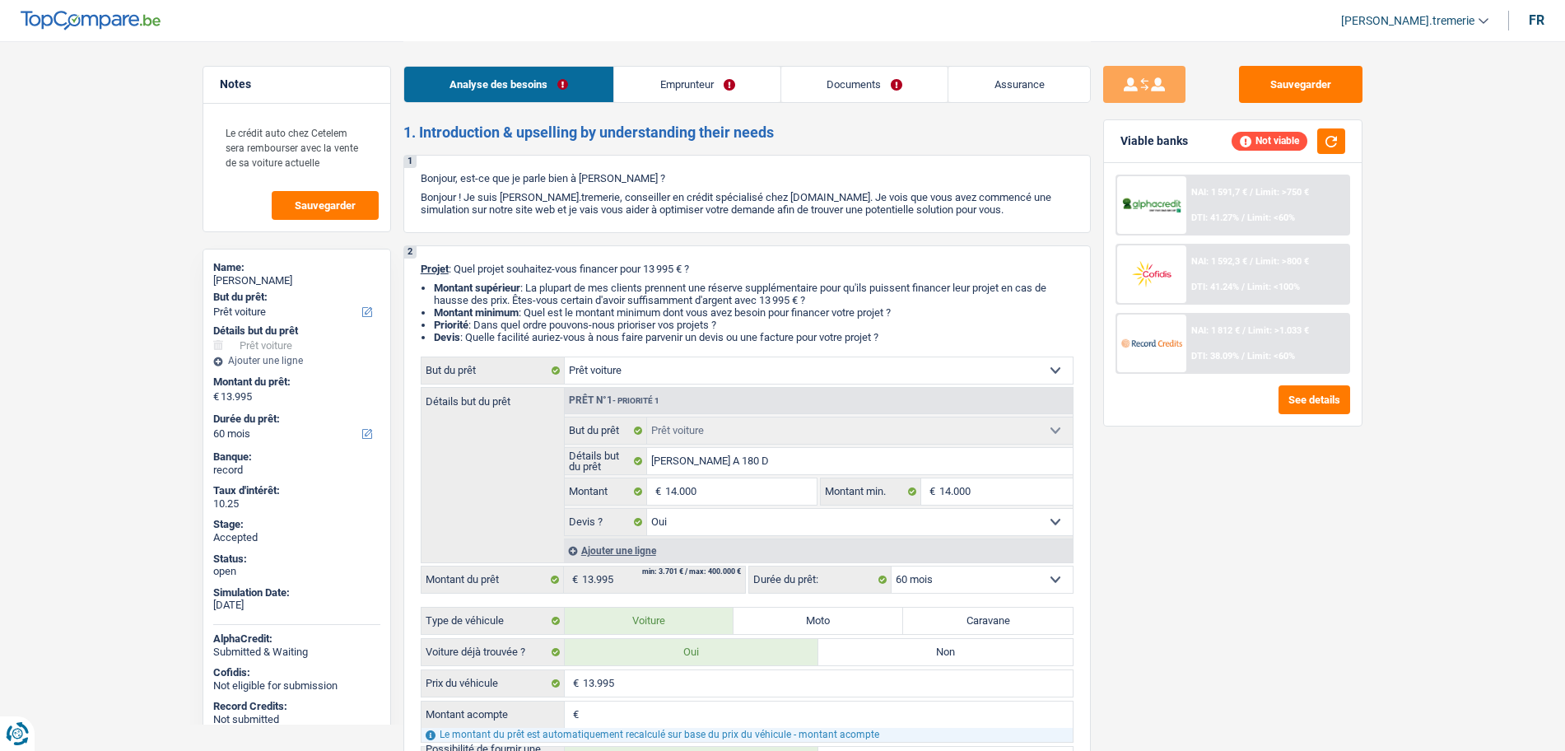
select select "yes"
select select "60"
select select "privateEmployee"
select select "netSalary"
select select "mealVouchers"
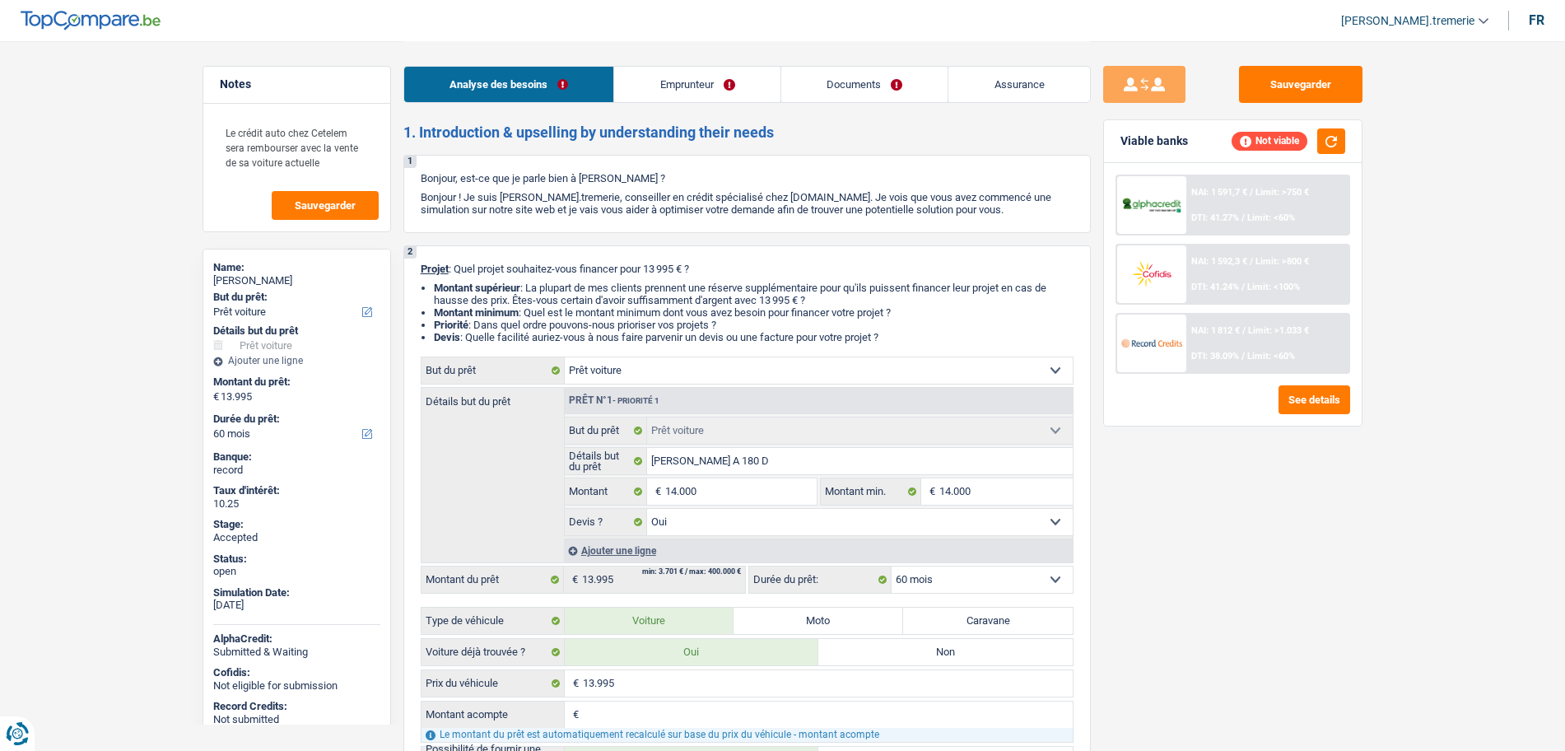
select select "rents"
select select "carLoan"
select select "60"
select select "car"
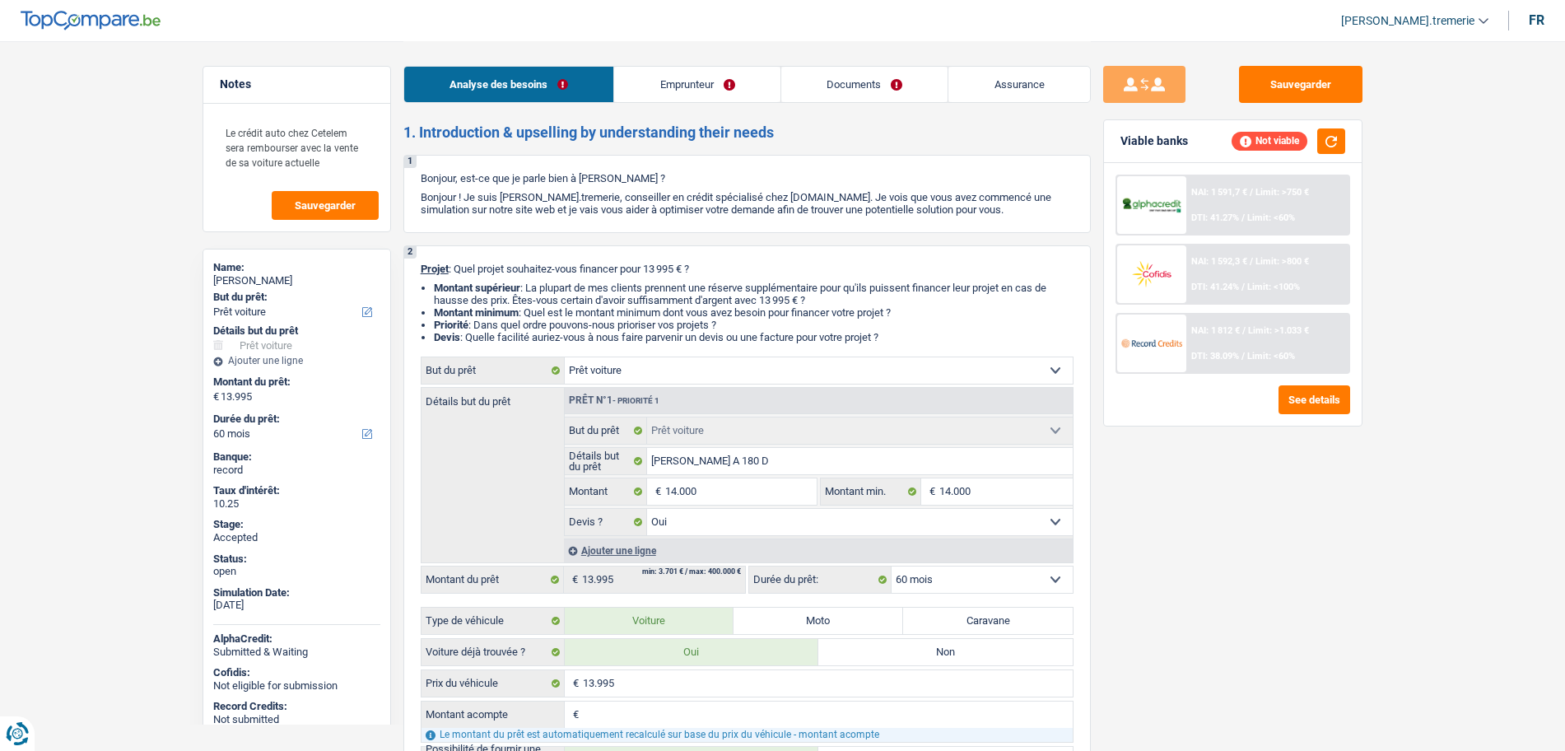
select select "yes"
select select "60"
click at [1013, 88] on link "Assurance" at bounding box center [1019, 84] width 142 height 35
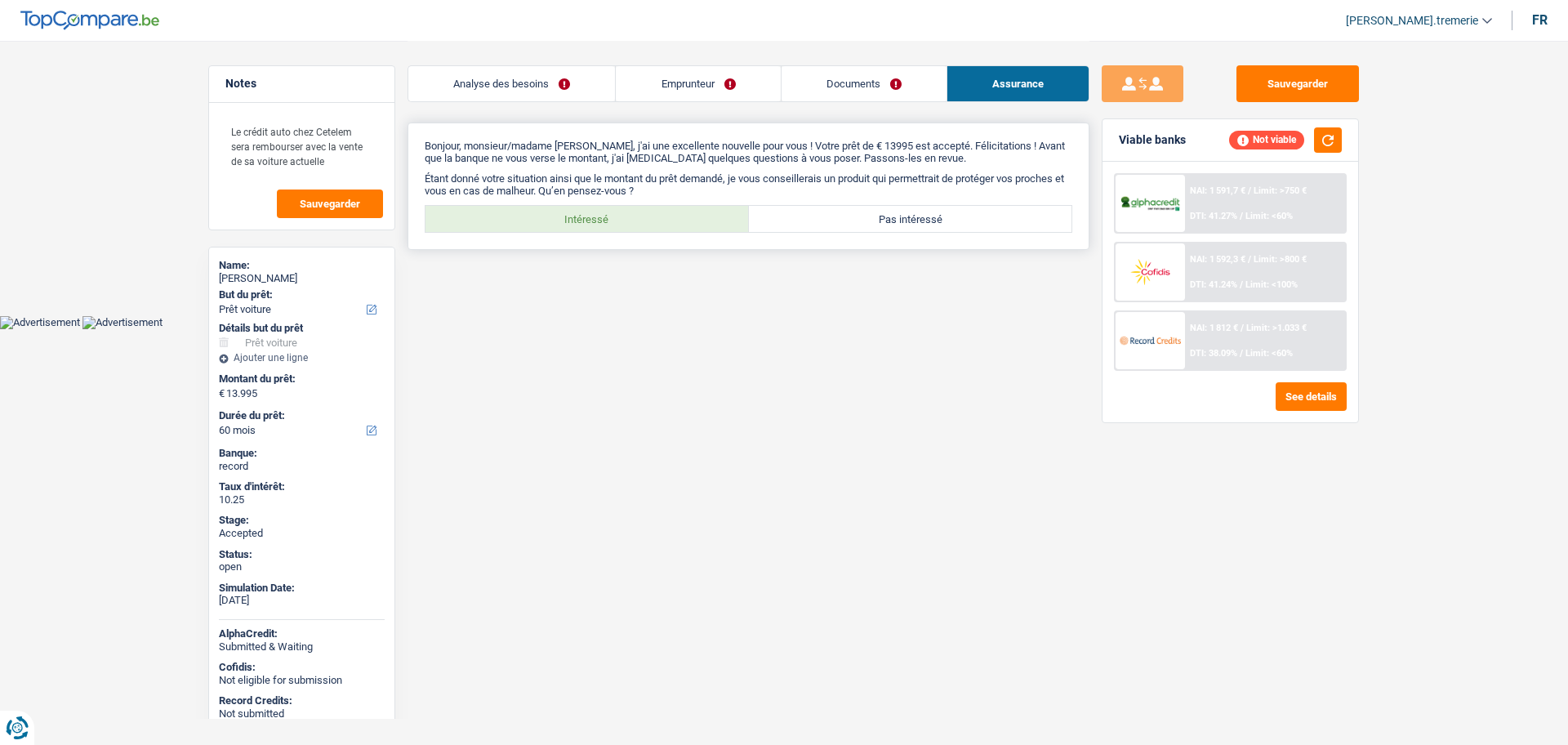
click at [644, 205] on label "Intéressé" at bounding box center [588, 218] width 324 height 26
click at [644, 205] on input "Intéressé" at bounding box center [588, 218] width 324 height 26
radio input "true"
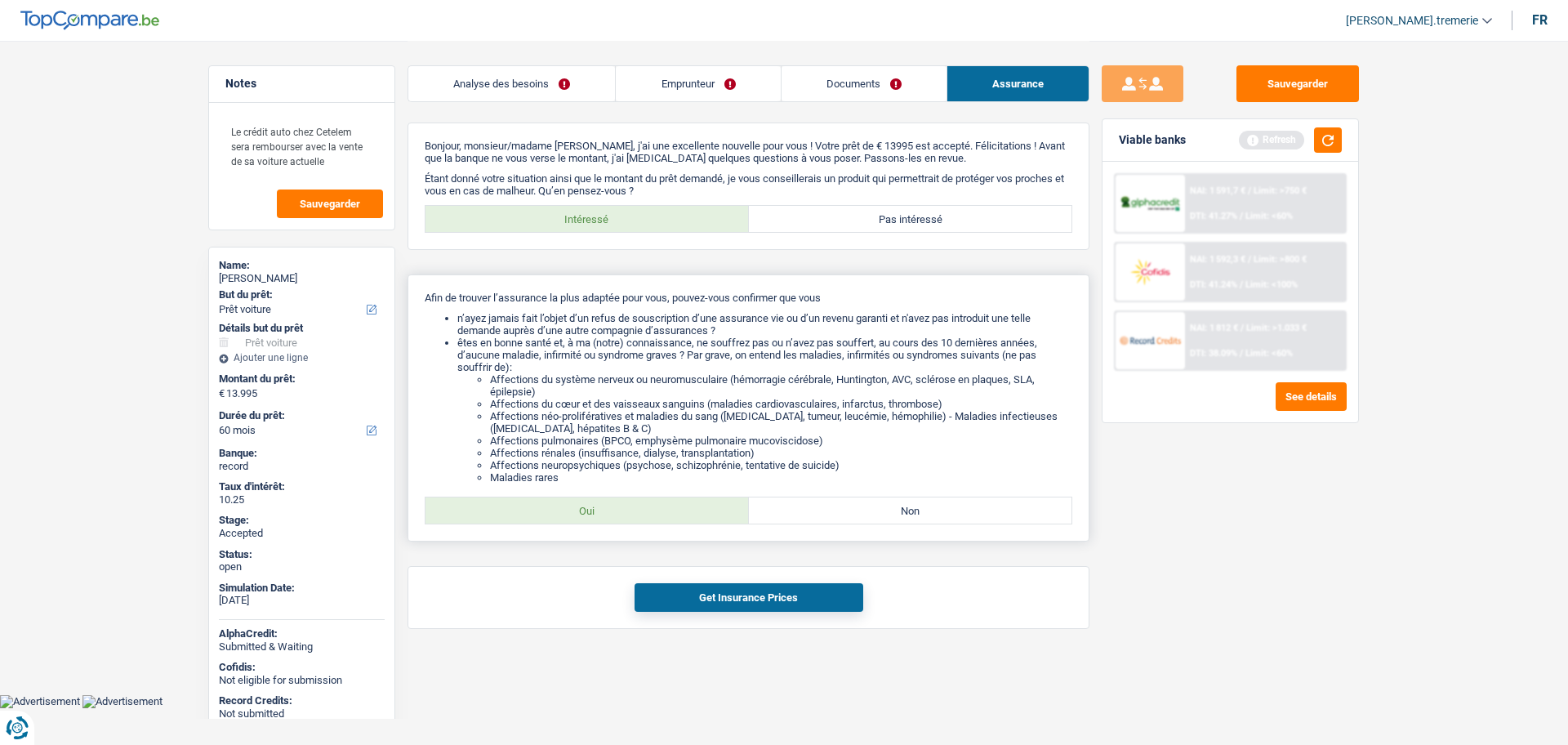
click at [630, 512] on label "Oui" at bounding box center [588, 510] width 324 height 26
click at [630, 512] on input "Oui" at bounding box center [588, 510] width 324 height 26
radio input "true"
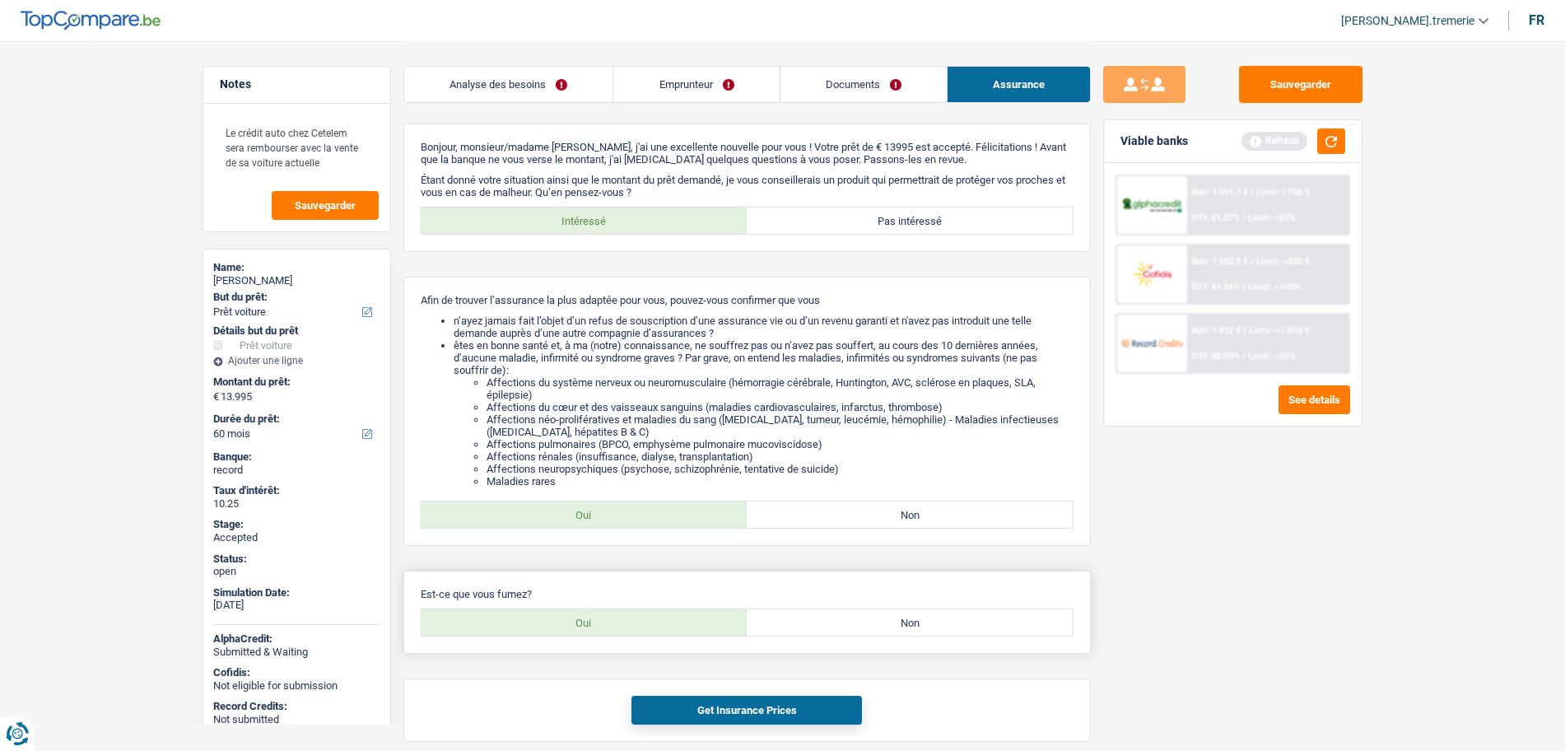
click at [677, 626] on label "Oui" at bounding box center [584, 622] width 326 height 26
click at [677, 626] on input "Oui" at bounding box center [584, 622] width 326 height 26
radio input "true"
click at [1342, 141] on button "button" at bounding box center [1331, 141] width 28 height 26
click at [694, 724] on div "Get Insurance Prices" at bounding box center [746, 709] width 687 height 63
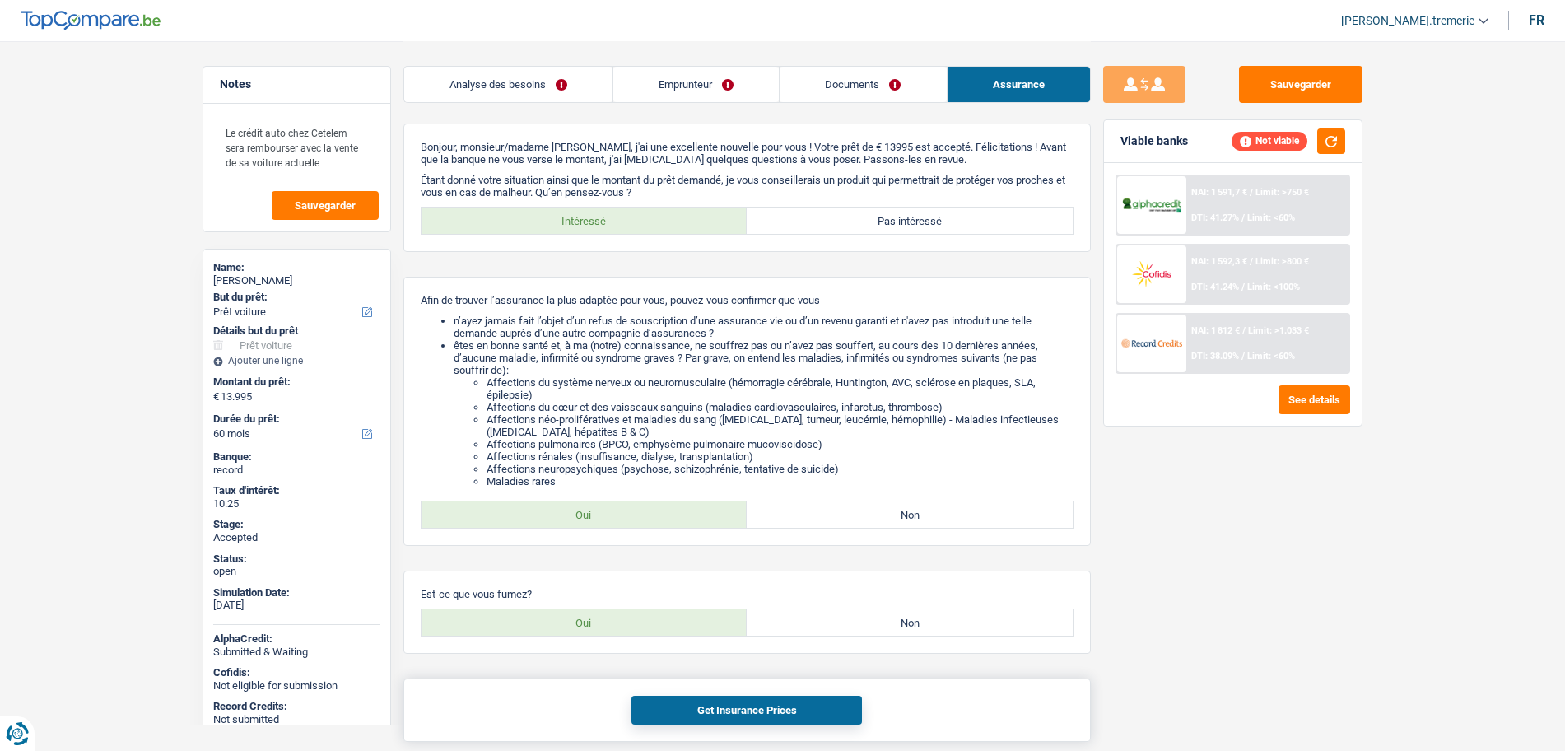
click at [688, 709] on button "Get Insurance Prices" at bounding box center [746, 710] width 230 height 29
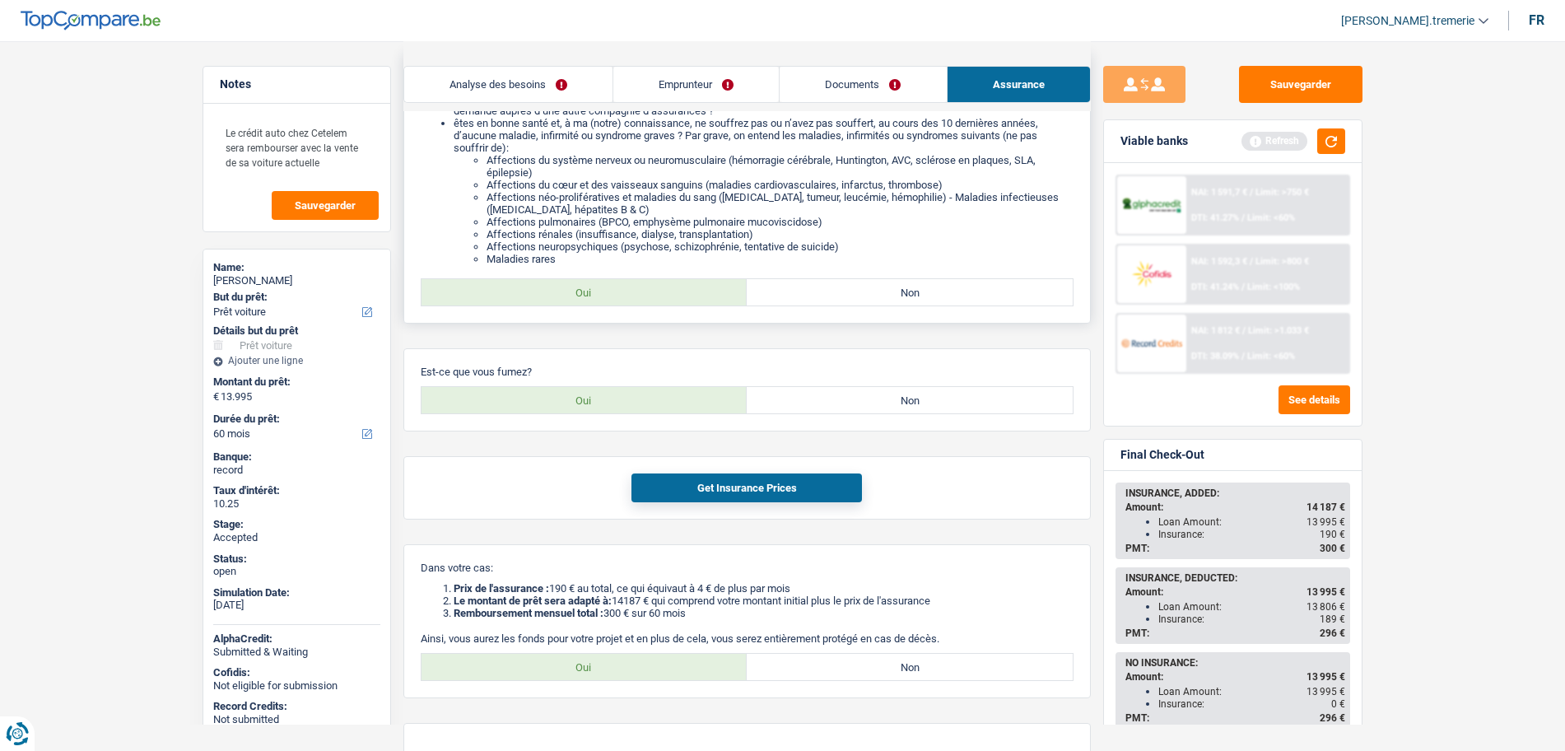
scroll to position [307, 0]
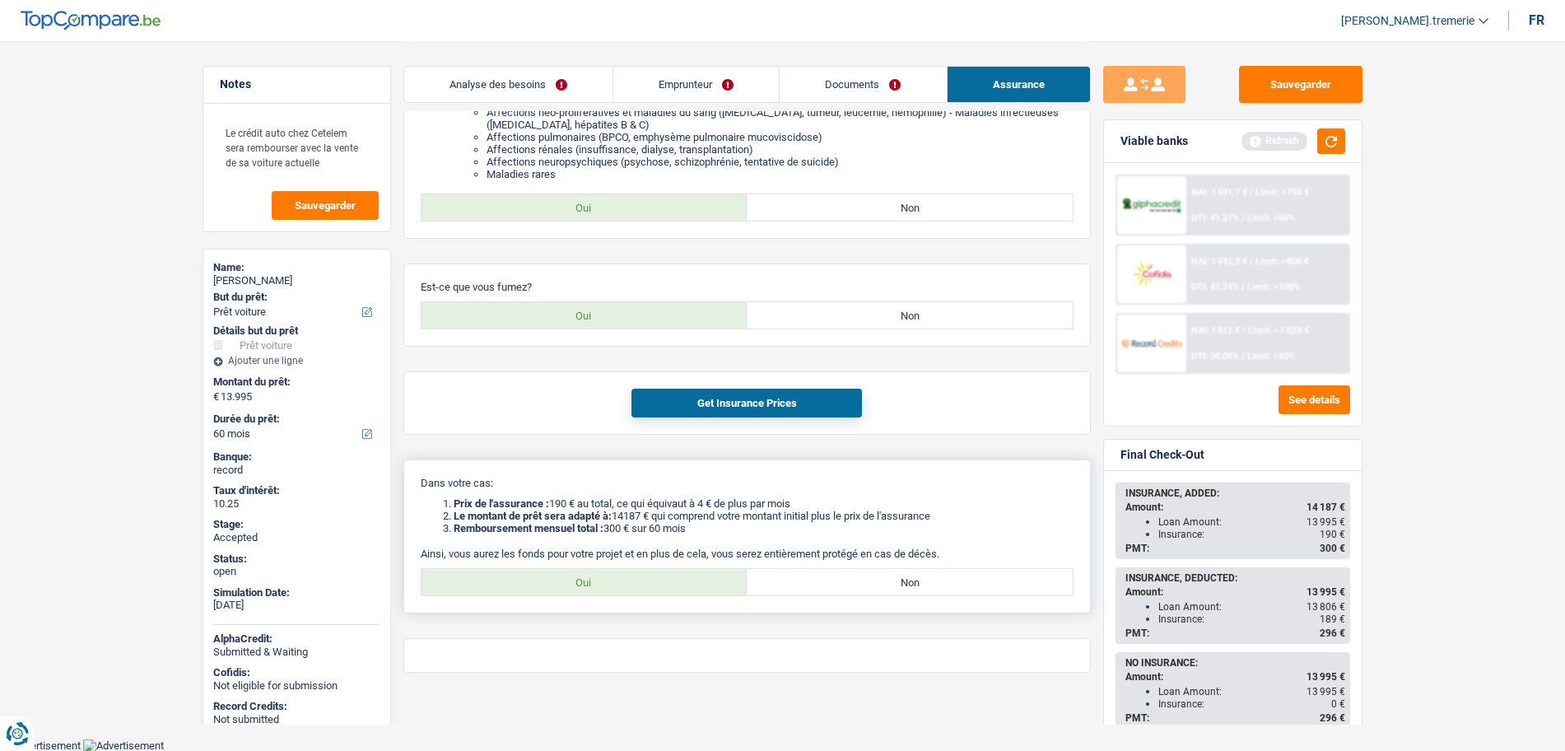
click at [541, 584] on label "Oui" at bounding box center [584, 582] width 326 height 26
click at [541, 584] on input "Oui" at bounding box center [584, 582] width 326 height 26
radio input "true"
